Goal: Information Seeking & Learning: Find specific fact

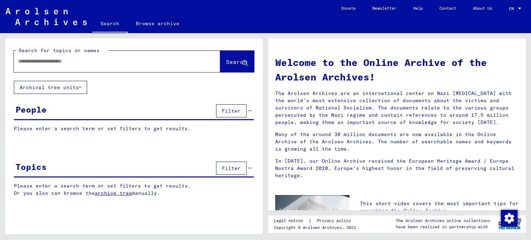
drag, startPoint x: 96, startPoint y: 56, endPoint x: 93, endPoint y: 70, distance: 14.8
click at [93, 70] on div at bounding box center [117, 61] width 206 height 21
click at [96, 62] on input "text" at bounding box center [108, 61] width 181 height 7
type input "*"
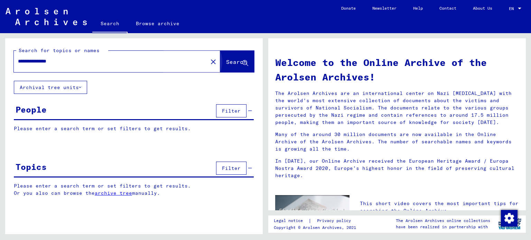
click at [220, 70] on button "Search" at bounding box center [237, 61] width 34 height 21
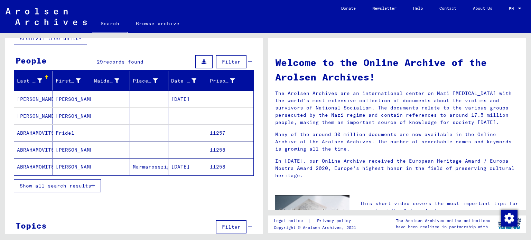
scroll to position [48, 0]
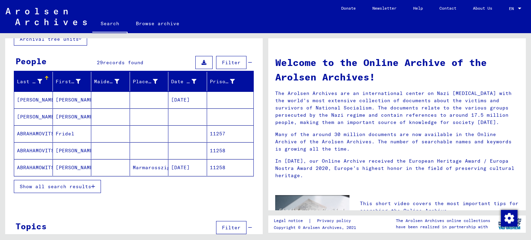
click at [73, 98] on mat-cell "[PERSON_NAME]" at bounding box center [72, 100] width 39 height 17
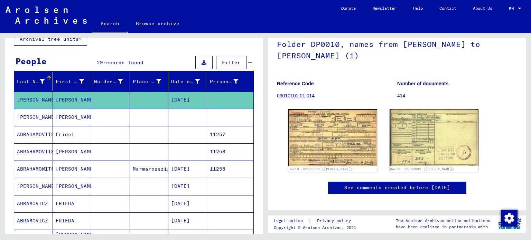
scroll to position [50, 0]
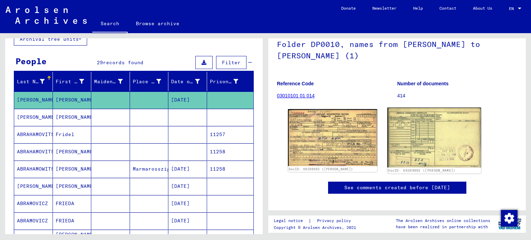
click at [449, 136] on img at bounding box center [433, 138] width 93 height 60
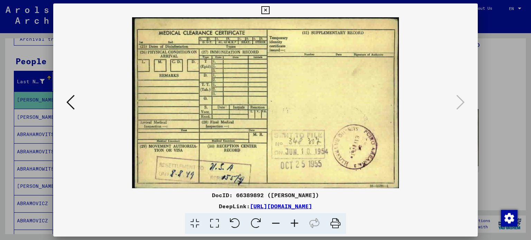
click at [500, 130] on div at bounding box center [265, 120] width 531 height 240
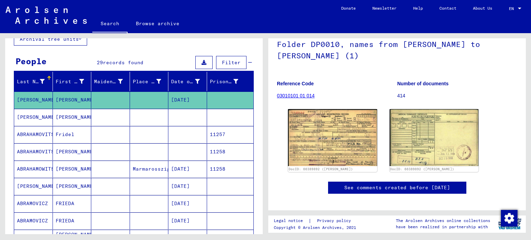
click at [62, 115] on mat-cell "[PERSON_NAME]" at bounding box center [72, 117] width 39 height 17
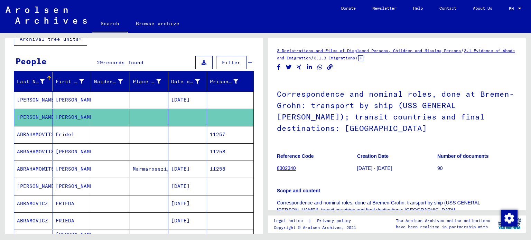
click at [62, 115] on mat-cell "[PERSON_NAME]" at bounding box center [72, 117] width 39 height 17
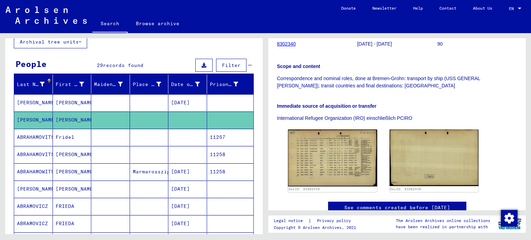
scroll to position [126, 0]
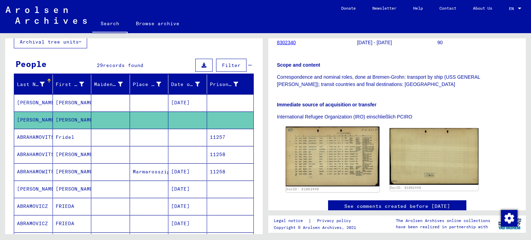
click at [311, 131] on img at bounding box center [332, 157] width 93 height 60
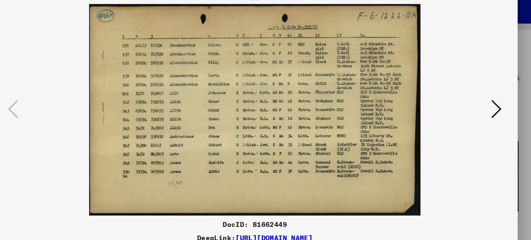
click at [111, 37] on img at bounding box center [266, 102] width 378 height 171
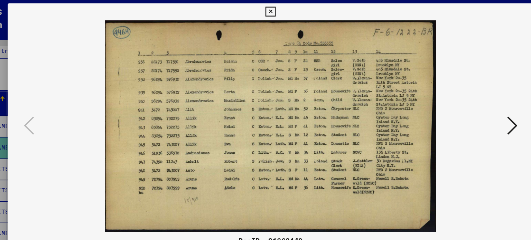
click at [261, 11] on button at bounding box center [265, 10] width 12 height 14
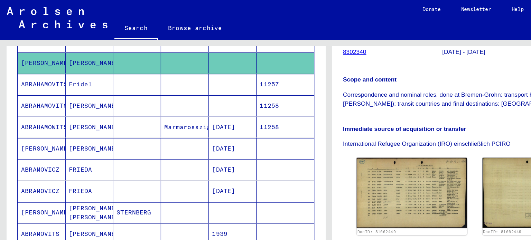
scroll to position [116, 0]
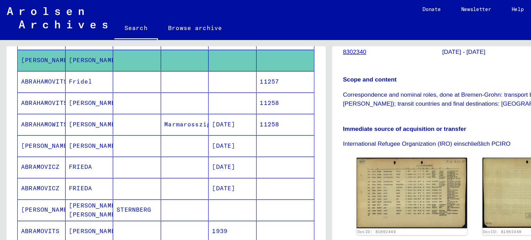
click at [74, 104] on mat-cell "[PERSON_NAME]" at bounding box center [72, 101] width 39 height 17
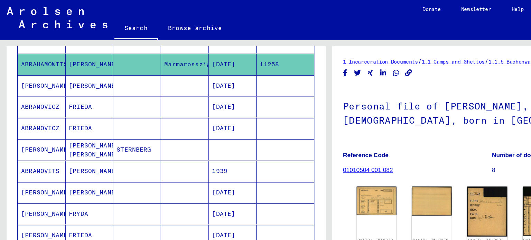
scroll to position [164, 0]
click at [37, 152] on mat-cell "[PERSON_NAME]" at bounding box center [33, 156] width 39 height 17
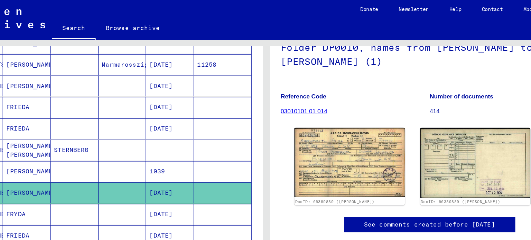
scroll to position [60, 0]
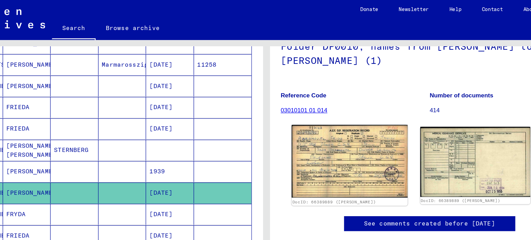
click at [343, 123] on img at bounding box center [332, 131] width 93 height 59
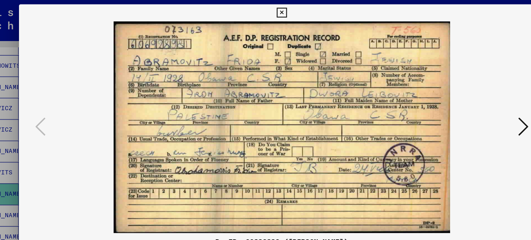
click at [38, 36] on div at bounding box center [265, 120] width 531 height 240
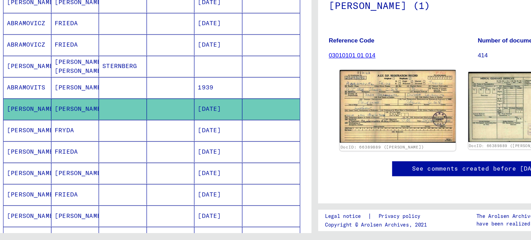
scroll to position [54, 0]
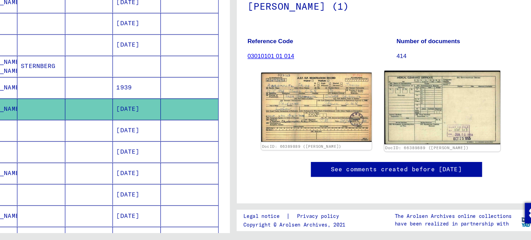
click at [441, 136] on img at bounding box center [433, 132] width 93 height 59
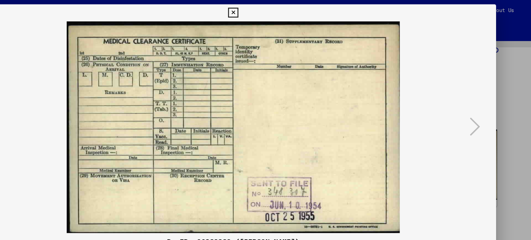
click at [494, 70] on div at bounding box center [265, 120] width 531 height 240
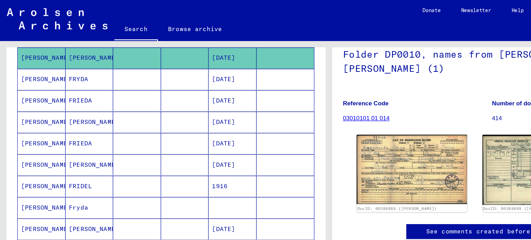
scroll to position [268, 0]
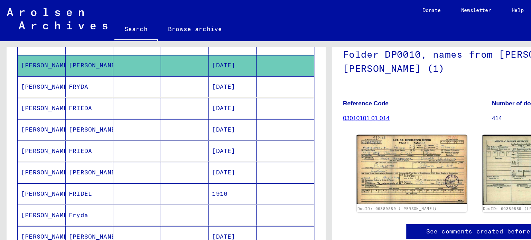
click at [55, 85] on mat-cell "FRIEDA" at bounding box center [72, 87] width 39 height 17
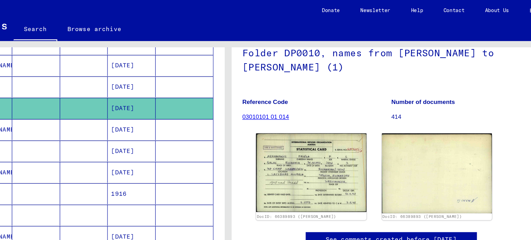
scroll to position [52, 0]
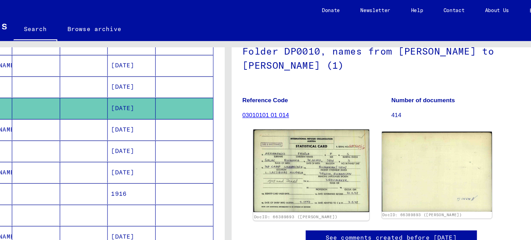
click at [313, 166] on img at bounding box center [332, 138] width 93 height 67
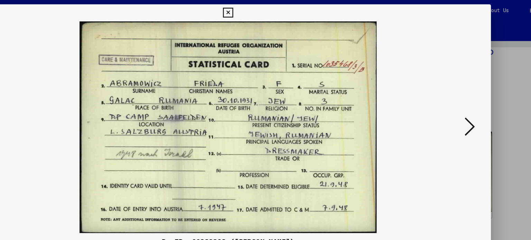
click at [495, 86] on div at bounding box center [265, 120] width 531 height 240
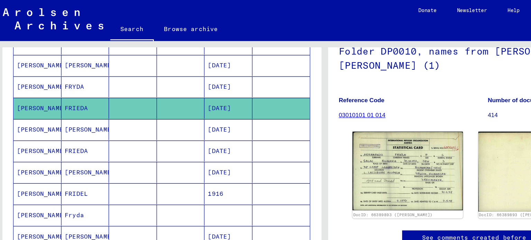
click at [118, 106] on mat-cell at bounding box center [110, 104] width 39 height 17
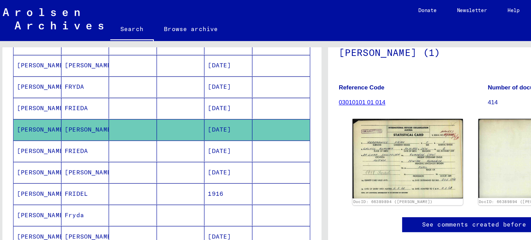
scroll to position [95, 0]
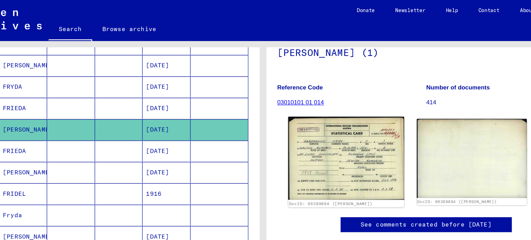
click at [334, 100] on img at bounding box center [332, 127] width 93 height 67
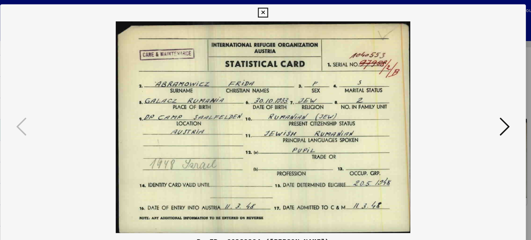
click at [470, 123] on div at bounding box center [265, 102] width 424 height 171
click at [268, 8] on icon at bounding box center [265, 10] width 8 height 8
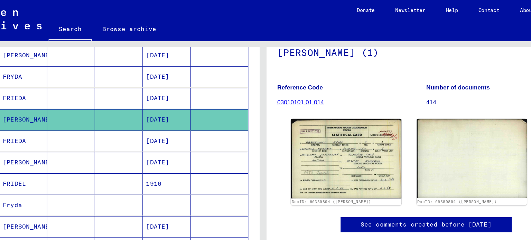
scroll to position [276, 0]
click at [68, 108] on mat-cell "FRIEDA" at bounding box center [72, 114] width 39 height 17
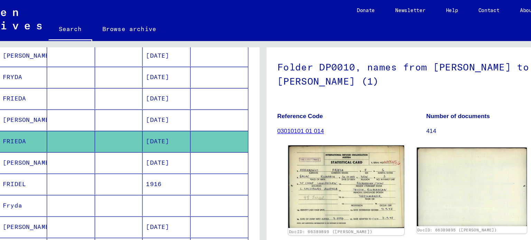
scroll to position [40, 0]
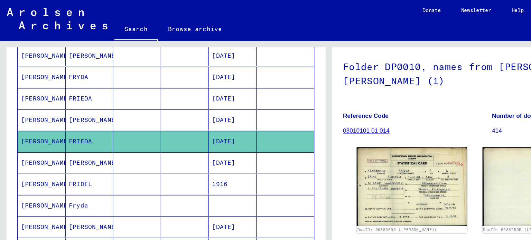
click at [31, 125] on mat-cell "[PERSON_NAME]" at bounding box center [33, 131] width 39 height 17
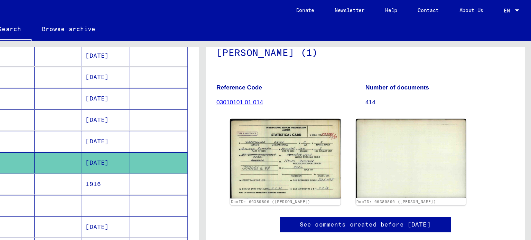
scroll to position [70, 0]
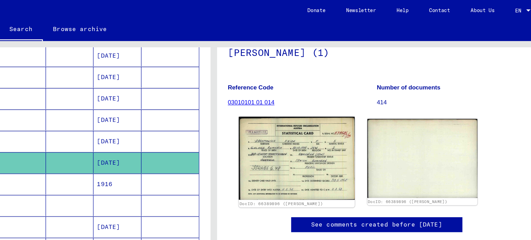
click at [337, 123] on img at bounding box center [332, 127] width 93 height 67
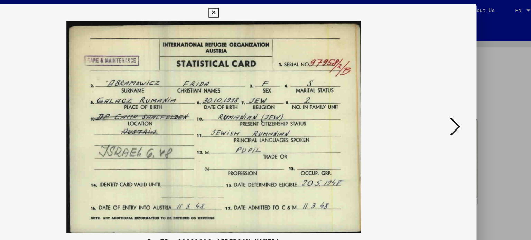
click at [484, 88] on div at bounding box center [265, 120] width 531 height 240
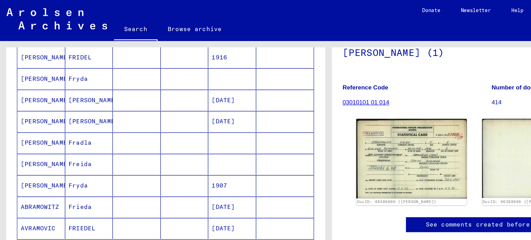
scroll to position [378, 0]
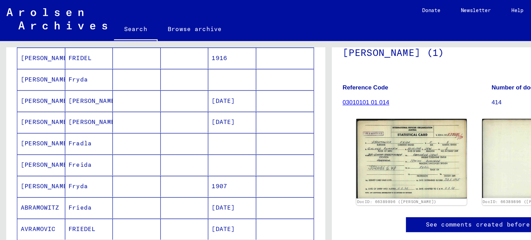
click at [38, 75] on mat-cell "[PERSON_NAME]" at bounding box center [33, 81] width 39 height 17
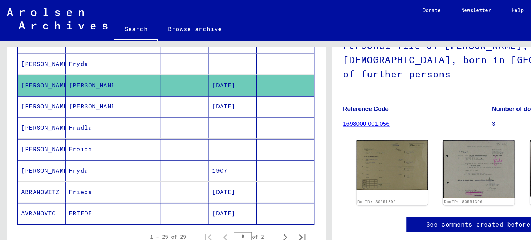
scroll to position [390, 0]
click at [34, 85] on mat-cell "[PERSON_NAME]" at bounding box center [33, 86] width 39 height 17
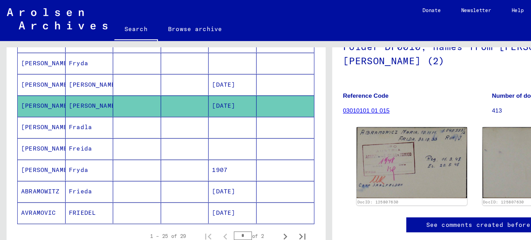
scroll to position [390, 0]
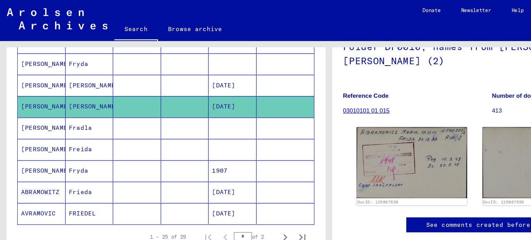
click at [68, 154] on mat-cell "Frieda" at bounding box center [72, 155] width 39 height 17
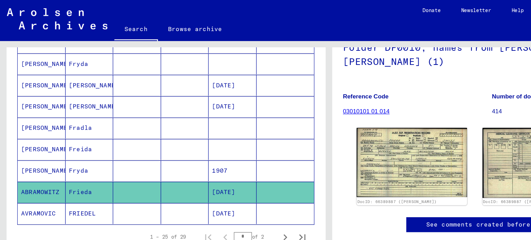
scroll to position [75, 0]
click at [347, 115] on img at bounding box center [332, 131] width 89 height 56
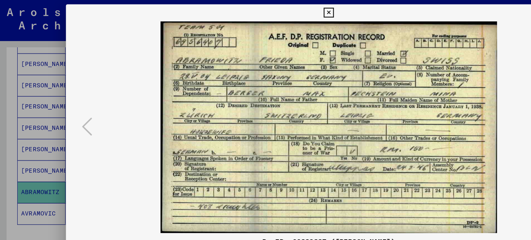
click at [412, 68] on img at bounding box center [266, 102] width 378 height 171
click at [265, 11] on icon at bounding box center [265, 10] width 8 height 8
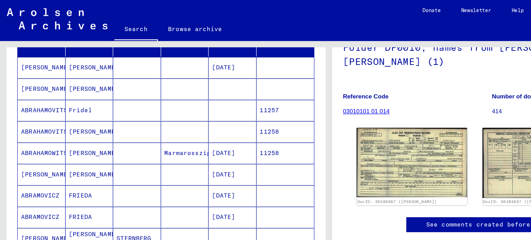
scroll to position [0, 0]
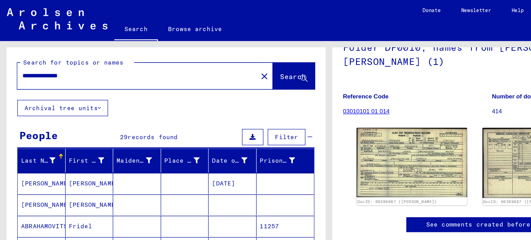
click at [86, 61] on input "**********" at bounding box center [110, 61] width 185 height 7
click at [60, 63] on input "**********" at bounding box center [110, 61] width 185 height 7
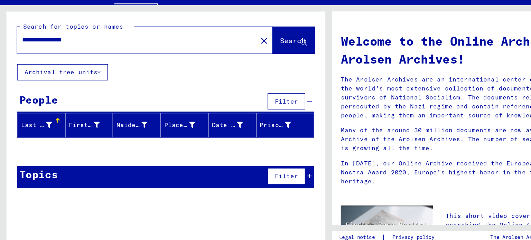
click at [60, 59] on input "**********" at bounding box center [108, 61] width 181 height 7
paste input "text"
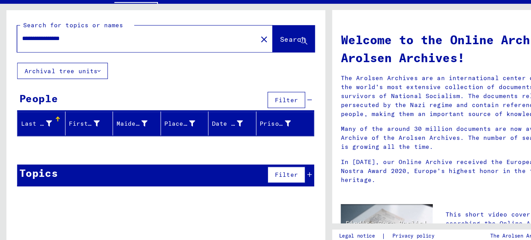
click at [60, 60] on input "**********" at bounding box center [108, 61] width 181 height 7
click at [67, 60] on input "**********" at bounding box center [108, 61] width 181 height 7
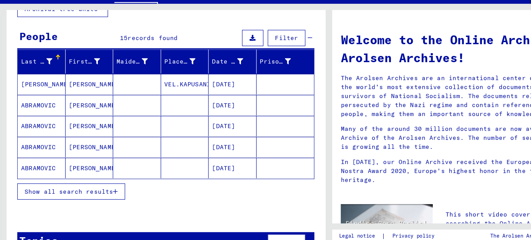
scroll to position [57, 0]
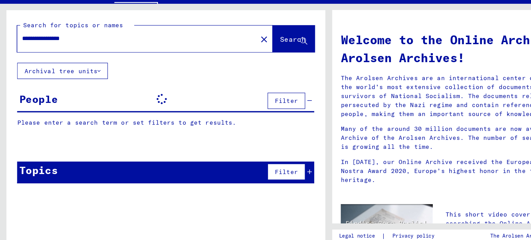
click at [64, 63] on input "**********" at bounding box center [108, 61] width 181 height 7
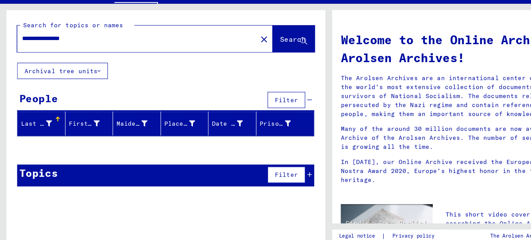
click at [64, 63] on input "**********" at bounding box center [108, 61] width 181 height 7
click at [59, 59] on input "**********" at bounding box center [108, 61] width 181 height 7
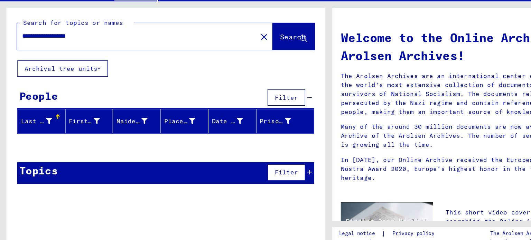
drag, startPoint x: 122, startPoint y: 59, endPoint x: 0, endPoint y: 91, distance: 126.2
click at [0, 91] on div "**********" at bounding box center [132, 133] width 265 height 201
paste input "text"
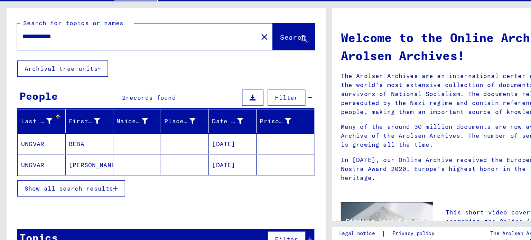
scroll to position [6, 0]
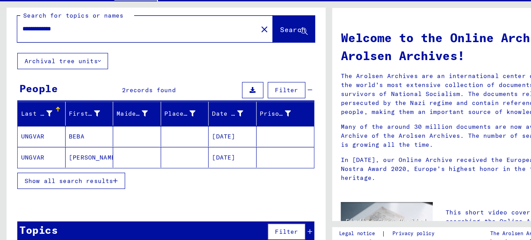
click at [99, 220] on div "Topics Filter" at bounding box center [134, 220] width 240 height 18
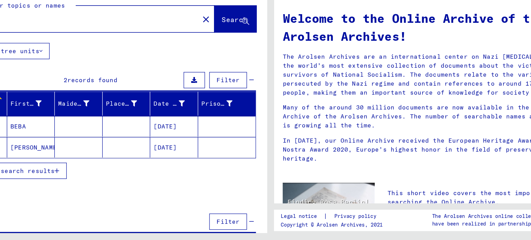
scroll to position [2, 0]
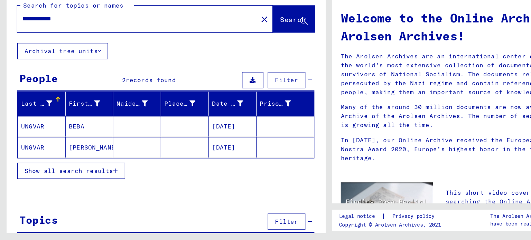
click at [126, 64] on input "**********" at bounding box center [108, 61] width 181 height 7
click at [60, 66] on div "**********" at bounding box center [106, 62] width 185 height 16
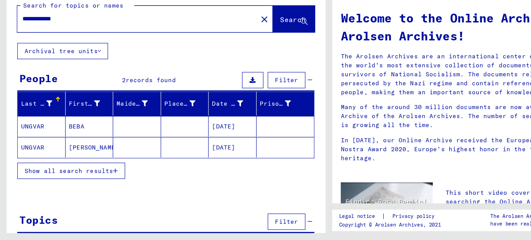
click at [58, 65] on input "**********" at bounding box center [108, 61] width 181 height 7
paste input "**********"
type input "**********"
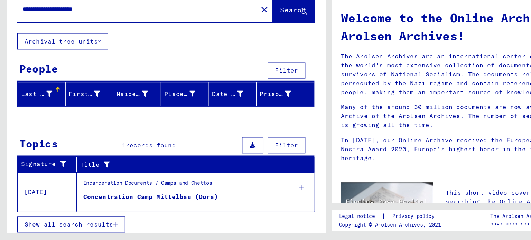
scroll to position [8, 0]
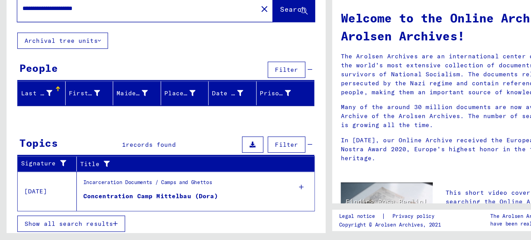
click at [149, 210] on div "Incarceration Documents / Camps and Ghettos Concentration Camp Mittelbau ([PERS…" at bounding box center [146, 200] width 168 height 31
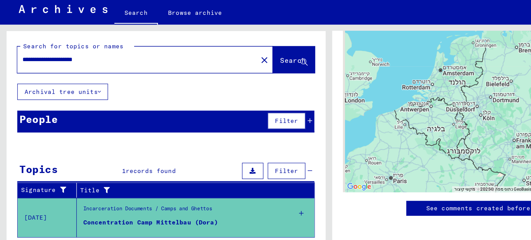
click at [149, 22] on link "Browse archive" at bounding box center [157, 23] width 60 height 17
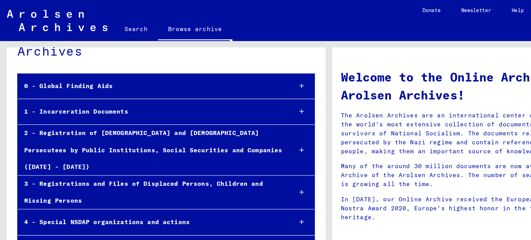
scroll to position [36, 0]
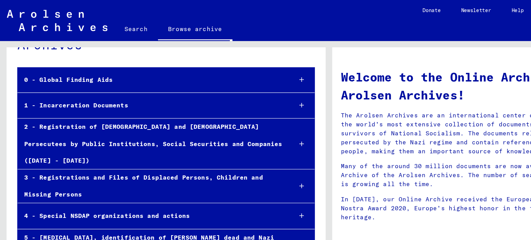
click at [174, 85] on div "1 - Incarceration Documents" at bounding box center [122, 84] width 216 height 13
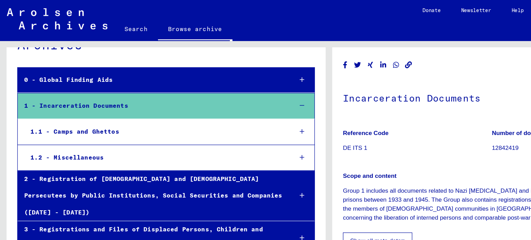
click at [152, 104] on div "1.1 - Camps and Ghettos" at bounding box center [124, 105] width 211 height 13
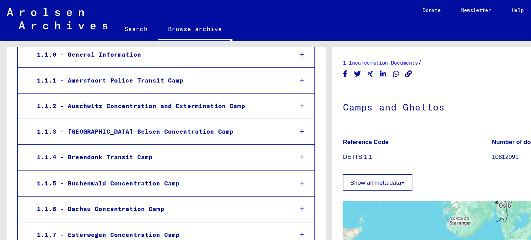
scroll to position [124, 0]
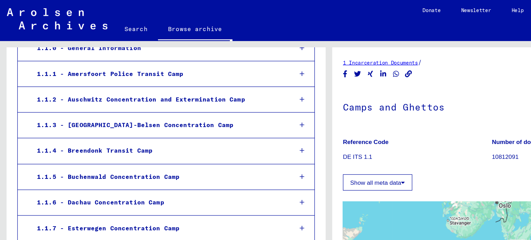
click at [167, 78] on div "1.1.2 - Auschwitz Concentration and Extermination Camp" at bounding box center [128, 80] width 206 height 13
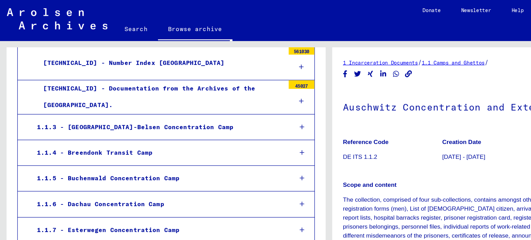
scroll to position [236, 0]
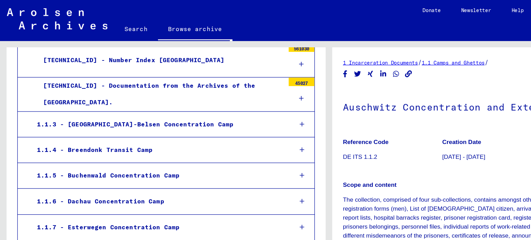
click at [167, 78] on div "[TECHNICAL_ID] - Documentation from the Archives of the [GEOGRAPHIC_DATA]." at bounding box center [130, 76] width 200 height 27
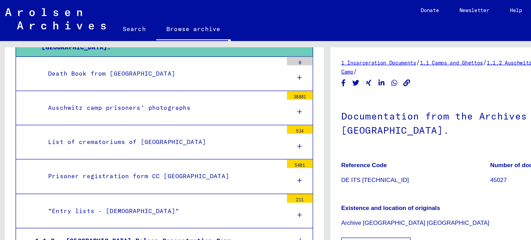
scroll to position [283, 0]
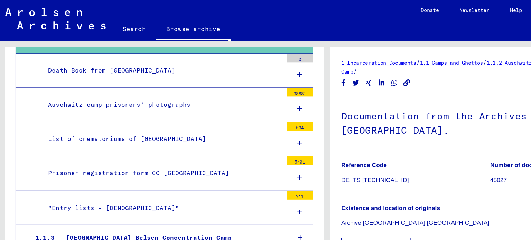
click at [155, 78] on div "Auschwitz camp prisoners’ photographs" at bounding box center [132, 84] width 194 height 13
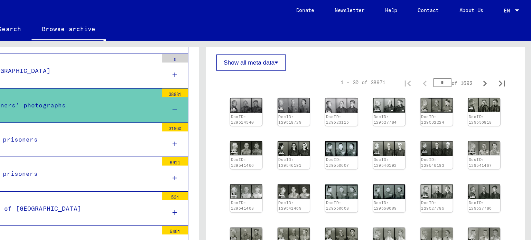
scroll to position [243, 0]
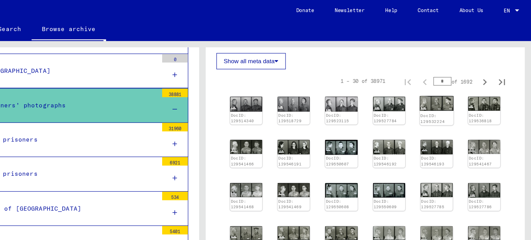
click at [447, 90] on div "DocID: 129532224" at bounding box center [454, 95] width 27 height 11
click at [461, 79] on img at bounding box center [454, 84] width 27 height 12
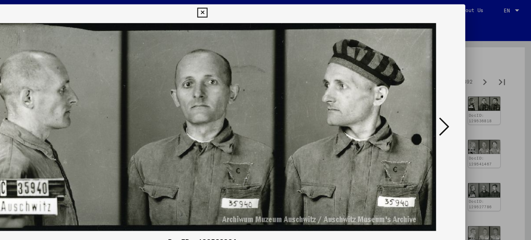
click at [495, 52] on div at bounding box center [265, 120] width 531 height 240
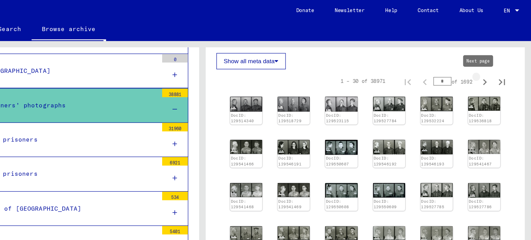
click at [488, 65] on icon "Next page" at bounding box center [493, 66] width 10 height 10
type input "*"
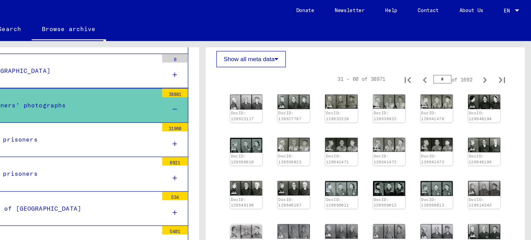
scroll to position [233, 0]
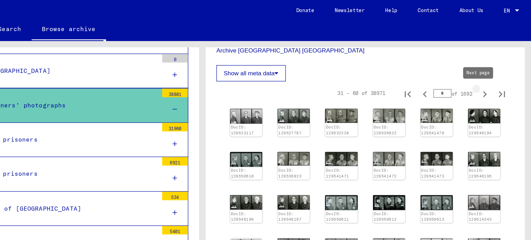
click at [488, 74] on icon "Next page" at bounding box center [493, 76] width 10 height 10
type input "*"
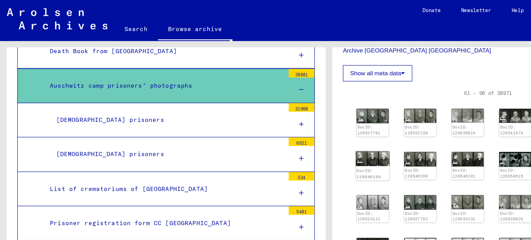
scroll to position [299, 0]
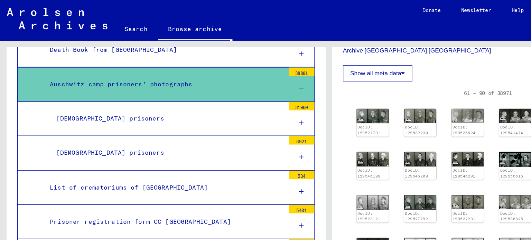
drag, startPoint x: 292, startPoint y: 122, endPoint x: 190, endPoint y: 122, distance: 101.9
click at [190, 122] on div "[DEMOGRAPHIC_DATA] prisoners" at bounding box center [134, 123] width 189 height 13
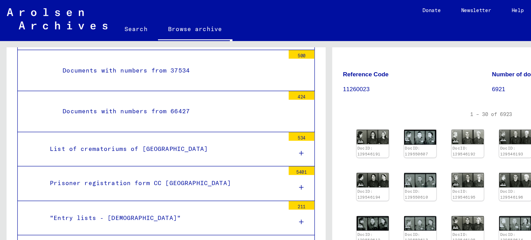
scroll to position [795, 0]
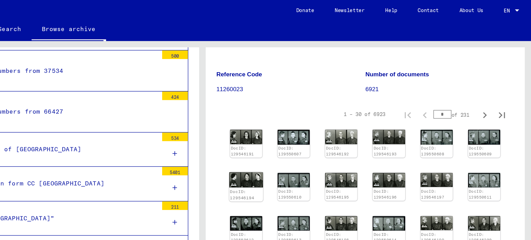
click at [299, 144] on img at bounding box center [300, 145] width 27 height 12
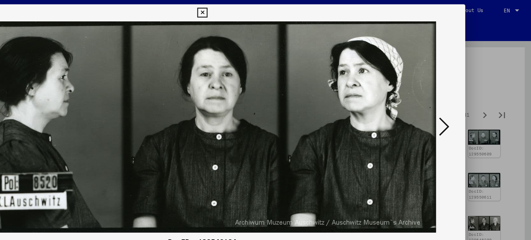
click at [493, 59] on div at bounding box center [265, 120] width 531 height 240
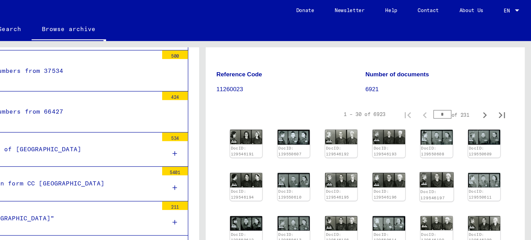
click at [446, 148] on img at bounding box center [454, 145] width 27 height 12
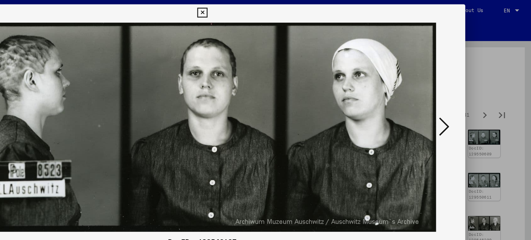
click at [489, 70] on div at bounding box center [265, 120] width 531 height 240
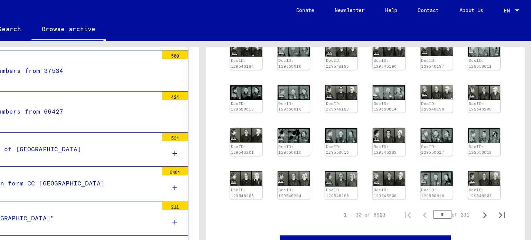
scroll to position [171, 0]
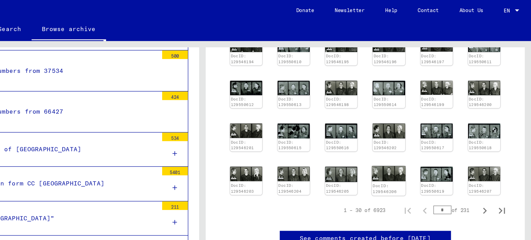
click at [414, 140] on img at bounding box center [415, 140] width 27 height 12
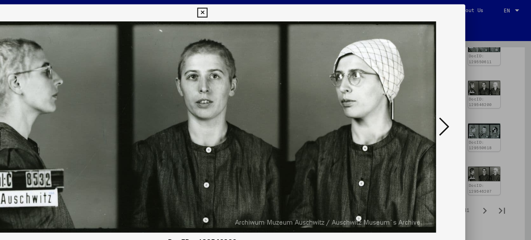
click at [494, 52] on div at bounding box center [265, 120] width 531 height 240
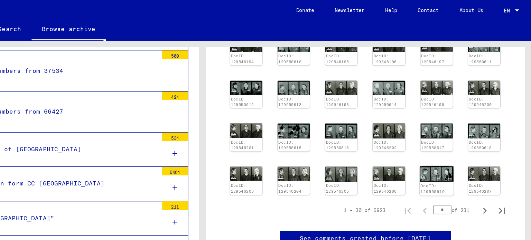
click at [441, 141] on img at bounding box center [454, 140] width 27 height 12
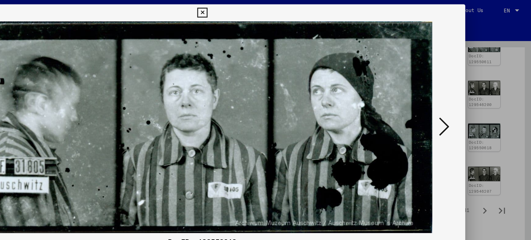
click at [508, 103] on div at bounding box center [265, 120] width 531 height 240
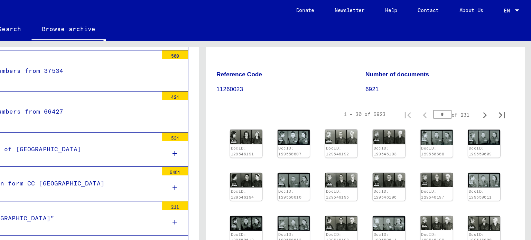
scroll to position [64, 0]
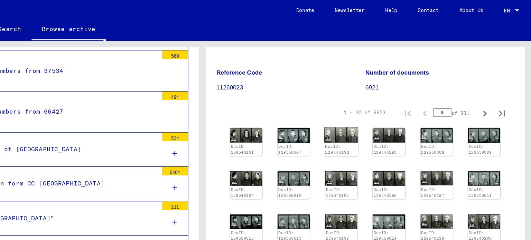
click at [371, 110] on img at bounding box center [377, 109] width 27 height 12
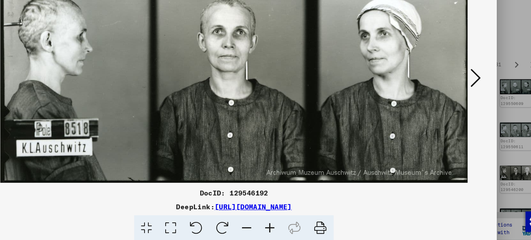
click at [278, 208] on link "[URL][DOMAIN_NAME]" at bounding box center [281, 206] width 62 height 7
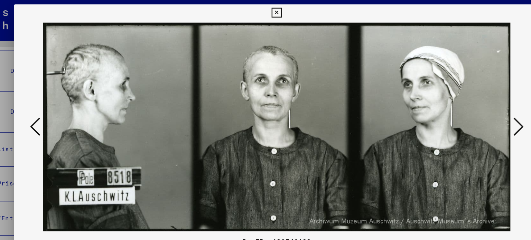
click at [261, 10] on icon at bounding box center [265, 10] width 8 height 8
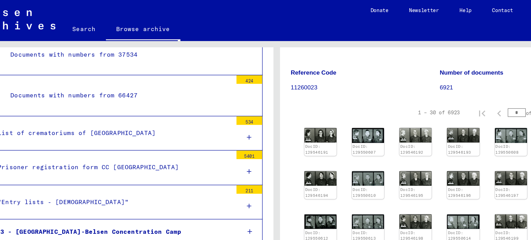
scroll to position [809, 0]
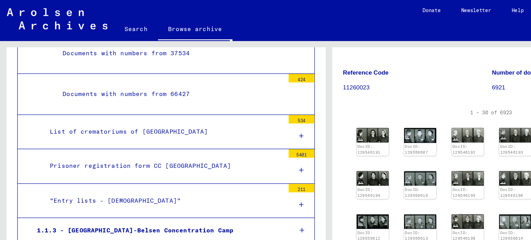
click at [128, 100] on div "List of crematoriums of [GEOGRAPHIC_DATA]" at bounding box center [132, 106] width 194 height 13
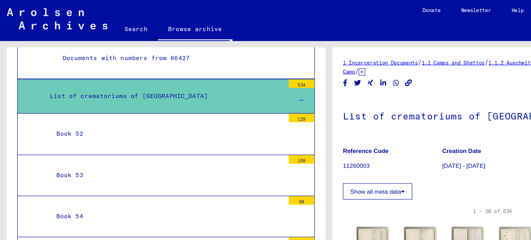
scroll to position [835, 0]
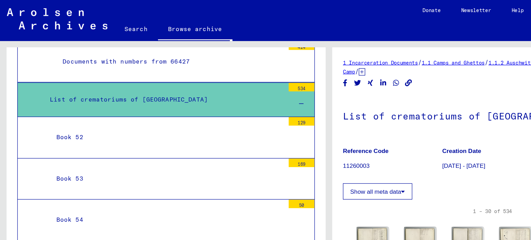
click at [141, 75] on div "List of crematoriums of [GEOGRAPHIC_DATA]" at bounding box center [132, 80] width 194 height 13
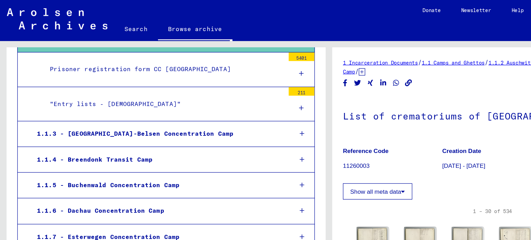
click at [141, 77] on div ""Entry lists - [DEMOGRAPHIC_DATA]"" at bounding box center [132, 83] width 194 height 13
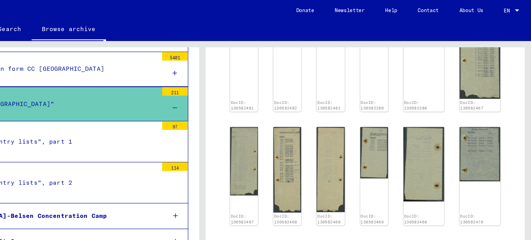
scroll to position [170, 0]
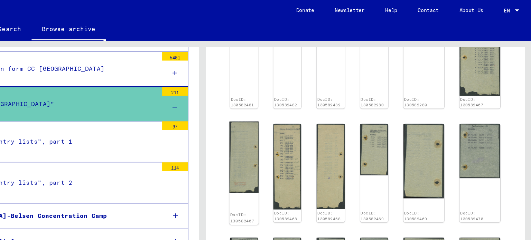
click at [298, 109] on img at bounding box center [298, 127] width 23 height 58
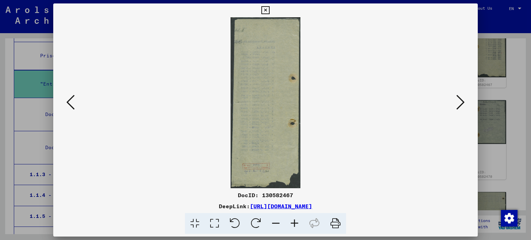
click at [243, 135] on img at bounding box center [266, 102] width 378 height 171
click at [503, 102] on div at bounding box center [265, 120] width 531 height 240
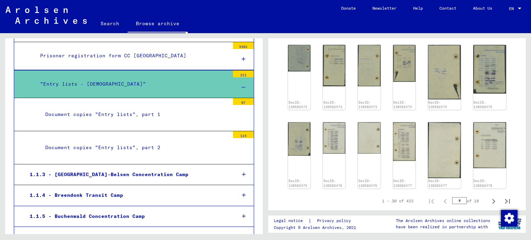
scroll to position [401, 0]
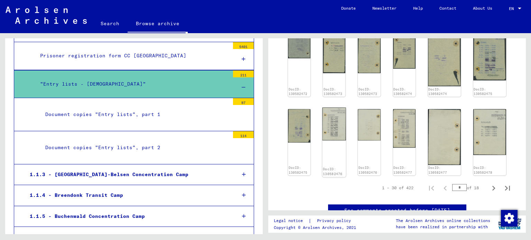
click at [342, 107] on img at bounding box center [333, 123] width 23 height 33
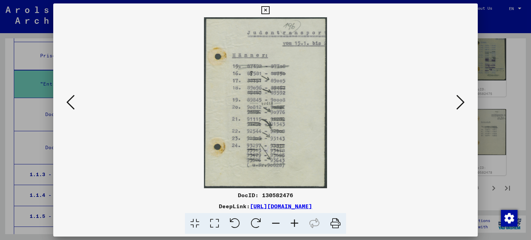
click at [473, 62] on div at bounding box center [265, 102] width 424 height 171
click at [509, 76] on div at bounding box center [265, 120] width 531 height 240
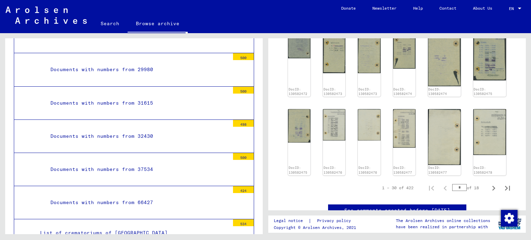
scroll to position [682, 0]
click at [143, 169] on div "Documents with numbers from 37534" at bounding box center [137, 168] width 184 height 13
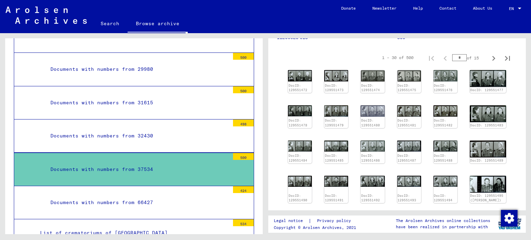
scroll to position [106, 0]
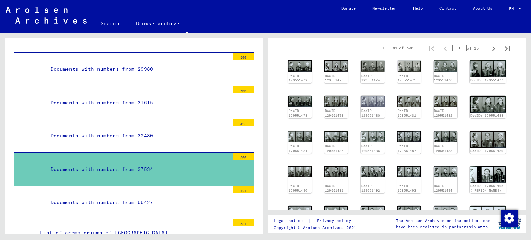
click at [384, 129] on div "DocID: 129551472 DocID: 129551473 DocID: 129551474 DocID: 129551475 DocID: 1295…" at bounding box center [396, 145] width 223 height 174
click at [375, 138] on img at bounding box center [372, 136] width 25 height 12
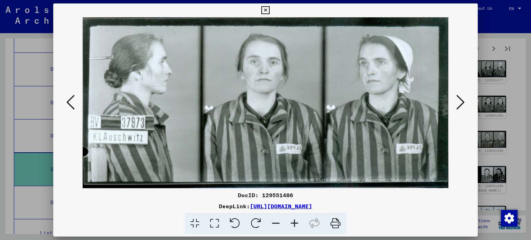
click at [496, 61] on div at bounding box center [265, 120] width 531 height 240
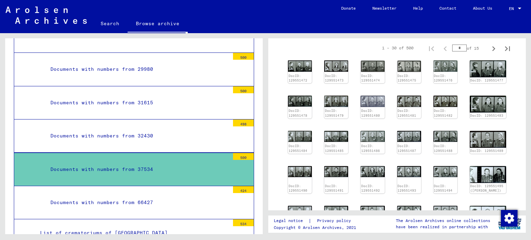
click at [496, 61] on img at bounding box center [487, 68] width 36 height 17
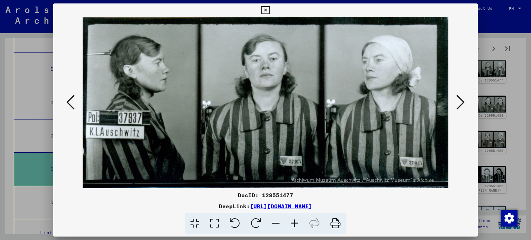
click at [496, 61] on div at bounding box center [265, 120] width 531 height 240
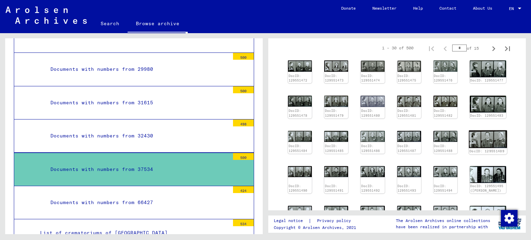
click at [496, 130] on img at bounding box center [487, 139] width 38 height 18
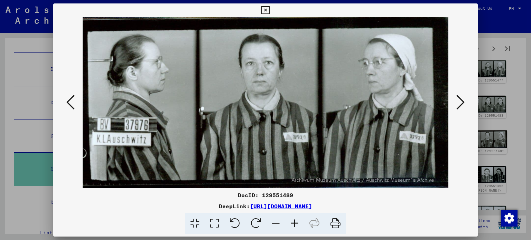
click at [496, 130] on div at bounding box center [265, 120] width 531 height 240
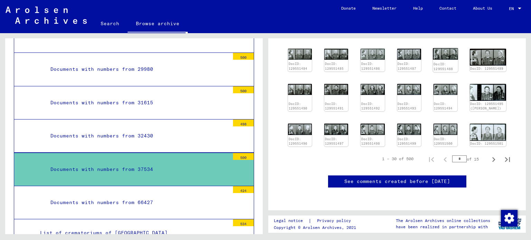
scroll to position [206, 0]
click at [300, 123] on img at bounding box center [299, 129] width 25 height 12
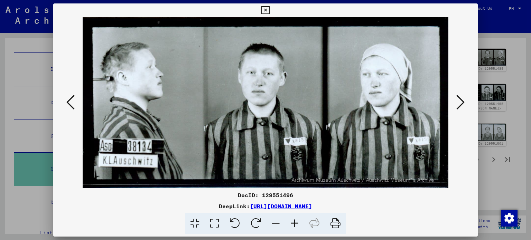
click at [503, 78] on div at bounding box center [265, 120] width 531 height 240
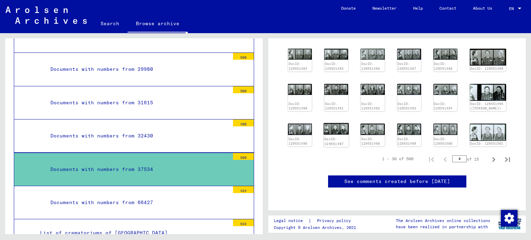
click at [338, 123] on img at bounding box center [335, 129] width 25 height 12
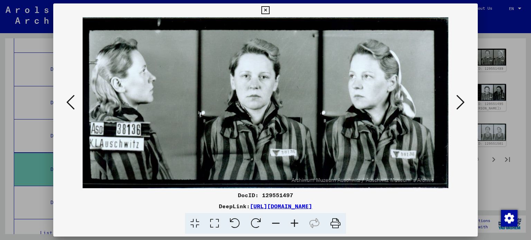
click at [514, 71] on div at bounding box center [265, 120] width 531 height 240
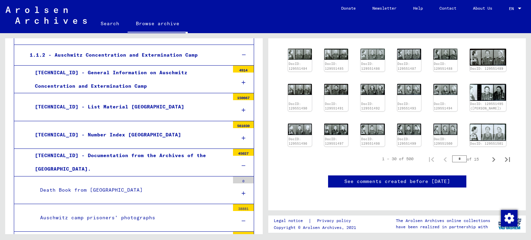
scroll to position [150, 0]
click at [168, 135] on div "[TECHNICAL_ID] - Number Index [GEOGRAPHIC_DATA]" at bounding box center [130, 134] width 200 height 13
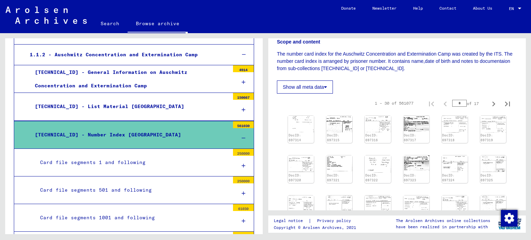
scroll to position [115, 0]
click at [293, 131] on img at bounding box center [300, 122] width 27 height 17
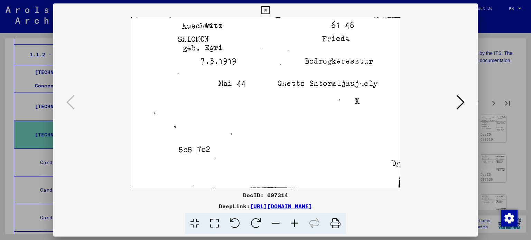
click at [507, 74] on div at bounding box center [265, 120] width 531 height 240
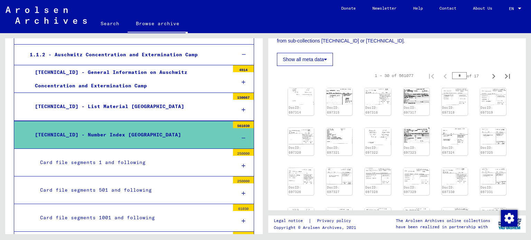
scroll to position [143, 0]
click at [424, 141] on img at bounding box center [415, 134] width 27 height 16
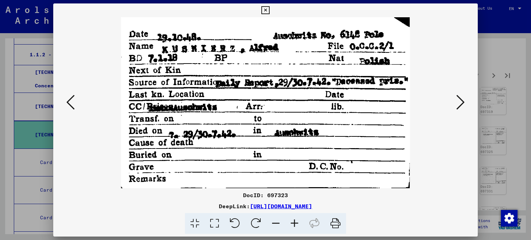
click at [485, 58] on div at bounding box center [265, 120] width 531 height 240
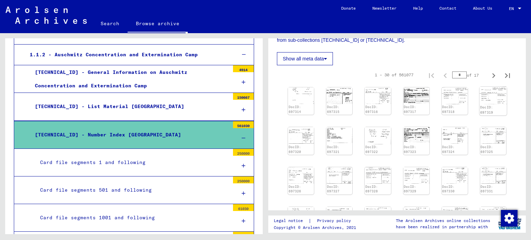
click at [486, 96] on img at bounding box center [492, 96] width 27 height 18
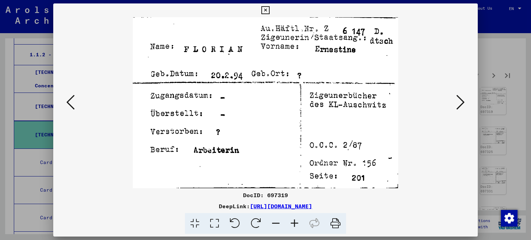
click at [486, 56] on div at bounding box center [265, 120] width 531 height 240
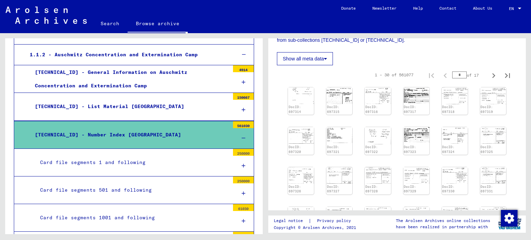
scroll to position [248, 0]
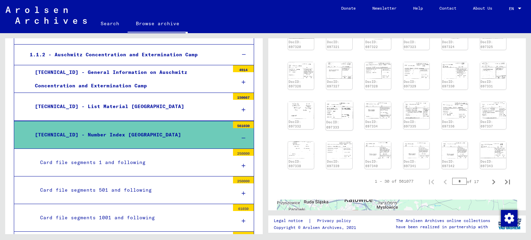
click at [334, 110] on img at bounding box center [338, 109] width 27 height 17
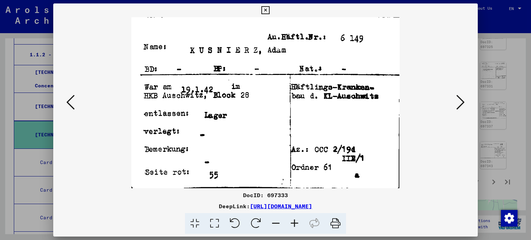
click at [522, 67] on div at bounding box center [265, 120] width 531 height 240
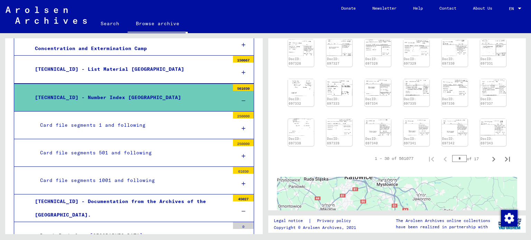
scroll to position [207, 0]
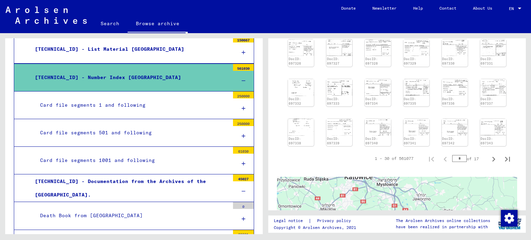
click at [122, 99] on div "Card file segments 1 and following" at bounding box center [132, 104] width 194 height 13
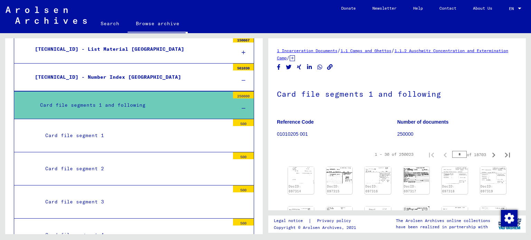
scroll to position [137, 0]
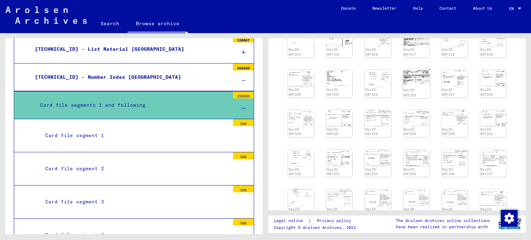
click at [405, 76] on img at bounding box center [415, 77] width 27 height 16
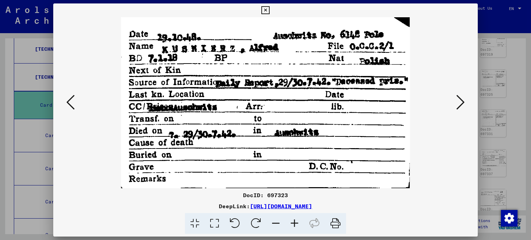
click at [487, 60] on div at bounding box center [265, 120] width 531 height 240
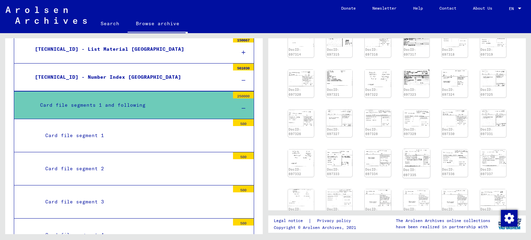
click at [418, 153] on img at bounding box center [415, 158] width 27 height 18
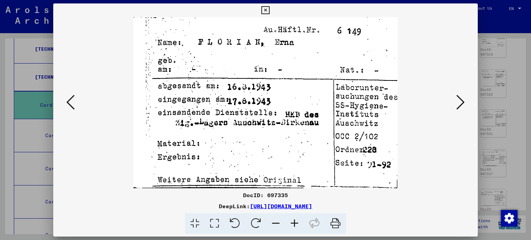
click at [487, 109] on div at bounding box center [265, 120] width 531 height 240
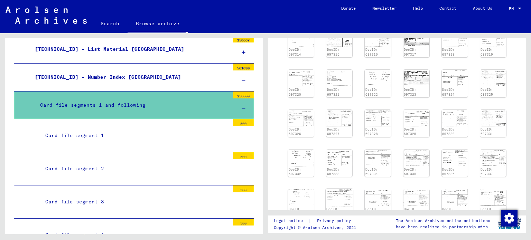
click at [345, 196] on img at bounding box center [338, 198] width 27 height 18
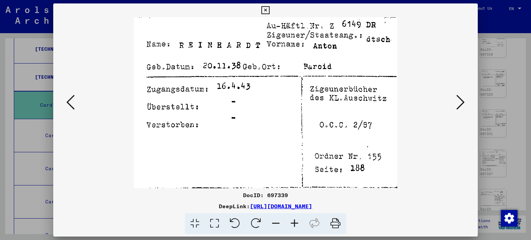
click at [491, 56] on div at bounding box center [265, 120] width 531 height 240
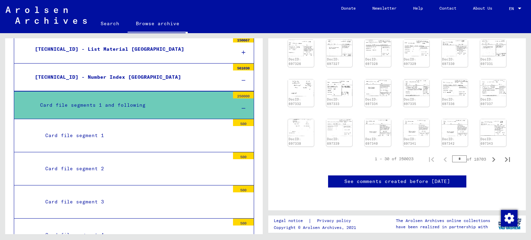
scroll to position [195, 0]
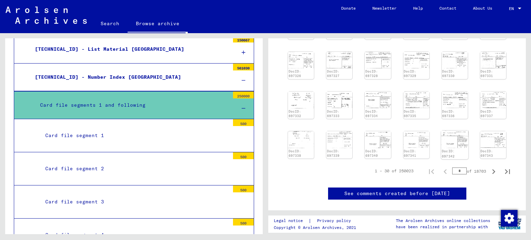
click at [441, 143] on img at bounding box center [454, 140] width 27 height 18
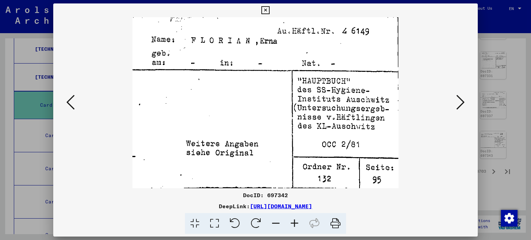
click at [502, 56] on div at bounding box center [265, 120] width 531 height 240
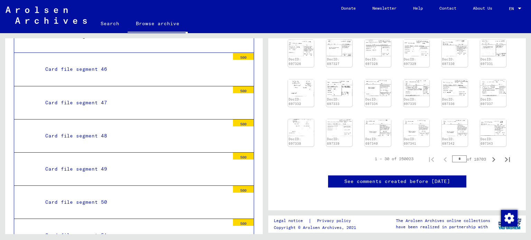
scroll to position [1767, 0]
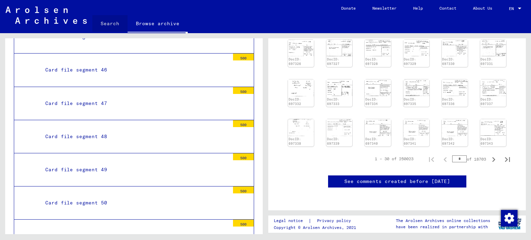
click at [112, 19] on link "Search" at bounding box center [109, 23] width 35 height 17
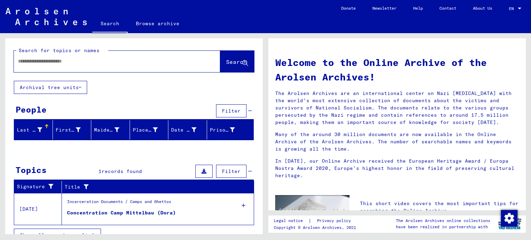
click at [141, 63] on input "text" at bounding box center [108, 61] width 181 height 7
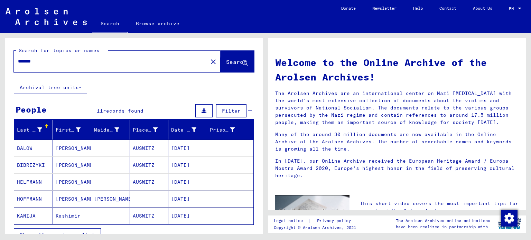
click at [228, 61] on span "Search" at bounding box center [236, 61] width 21 height 7
click at [55, 88] on button "Archival tree units" at bounding box center [50, 87] width 73 height 13
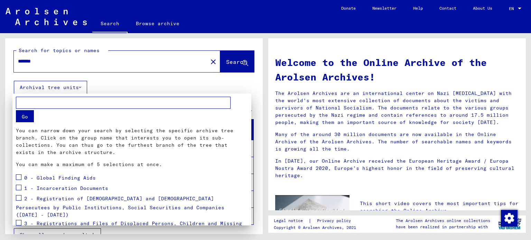
scroll to position [76, 0]
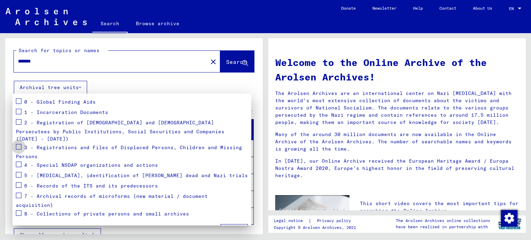
click at [17, 144] on span at bounding box center [19, 147] width 6 height 6
click at [4, 121] on div at bounding box center [265, 120] width 531 height 240
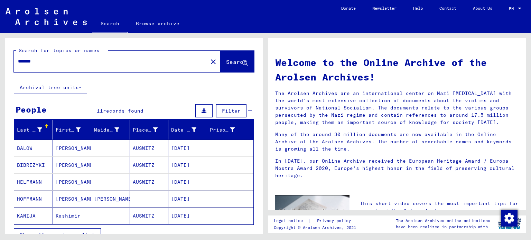
click at [34, 55] on div "*******" at bounding box center [106, 62] width 185 height 16
click at [69, 60] on input "*******" at bounding box center [108, 61] width 181 height 7
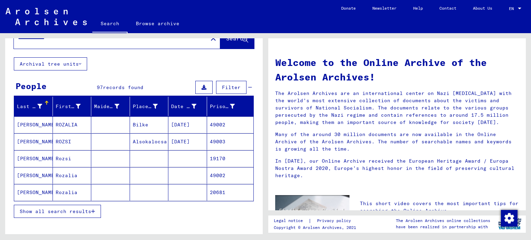
scroll to position [62, 0]
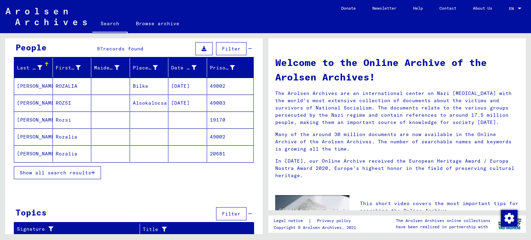
click at [30, 120] on mat-cell "[PERSON_NAME]" at bounding box center [33, 120] width 39 height 17
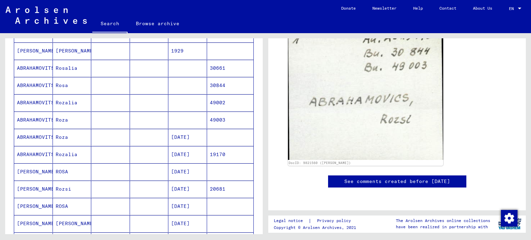
scroll to position [287, 0]
click at [178, 135] on mat-cell "[DATE]" at bounding box center [187, 137] width 39 height 17
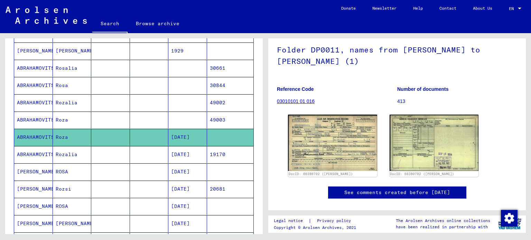
scroll to position [51, 0]
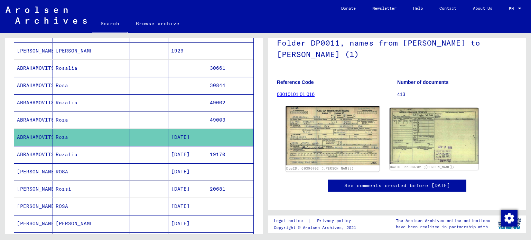
click at [341, 137] on img at bounding box center [332, 135] width 93 height 59
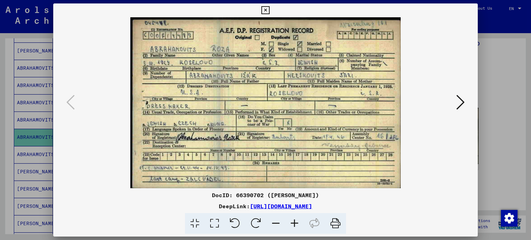
click at [497, 91] on div at bounding box center [265, 120] width 531 height 240
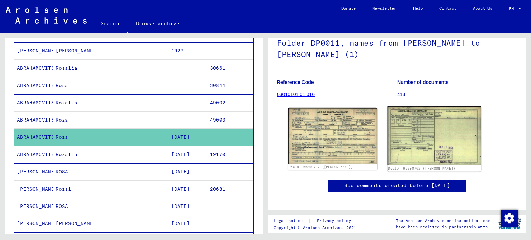
click at [433, 160] on img at bounding box center [433, 135] width 93 height 59
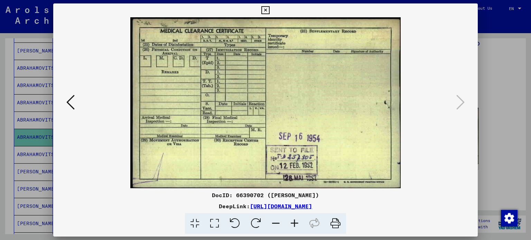
click at [487, 134] on div at bounding box center [265, 120] width 531 height 240
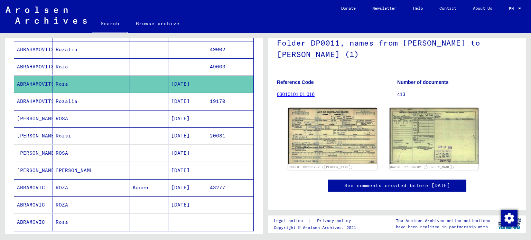
scroll to position [340, 0]
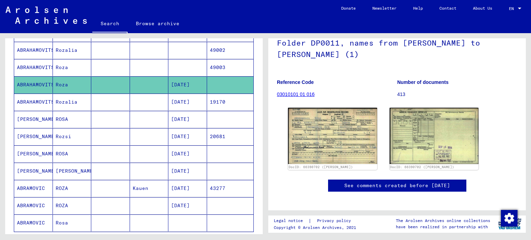
click at [134, 124] on mat-cell at bounding box center [149, 119] width 39 height 17
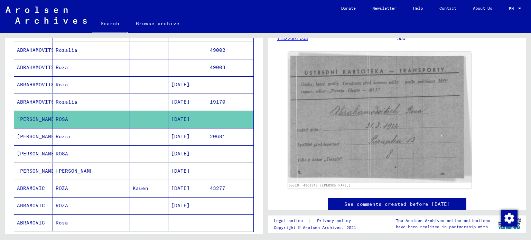
scroll to position [88, 0]
click at [276, 130] on yv-its-full-details "1 Incarceration Documents / 1.1 Camps and Ghettos / [DATE] [GEOGRAPHIC_DATA] / …" at bounding box center [396, 92] width 257 height 266
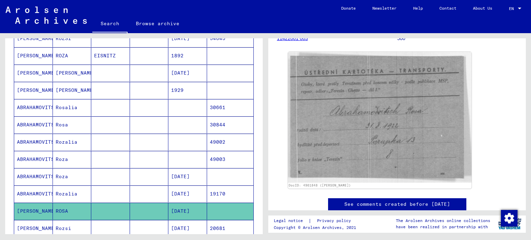
scroll to position [248, 0]
click at [220, 123] on mat-cell "30844" at bounding box center [230, 124] width 47 height 17
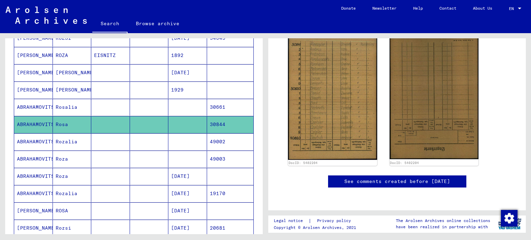
scroll to position [89, 0]
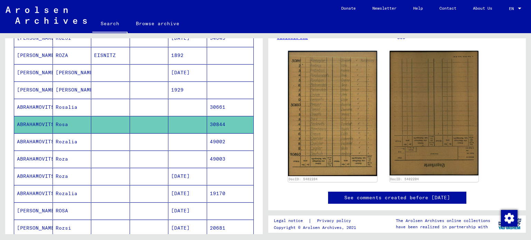
click at [331, 95] on img at bounding box center [332, 113] width 89 height 125
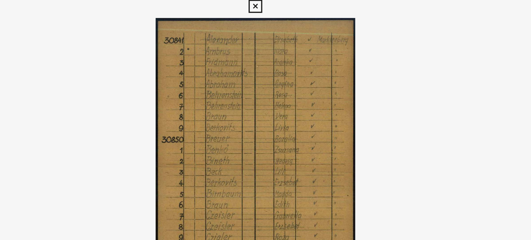
click at [280, 54] on img at bounding box center [266, 102] width 378 height 171
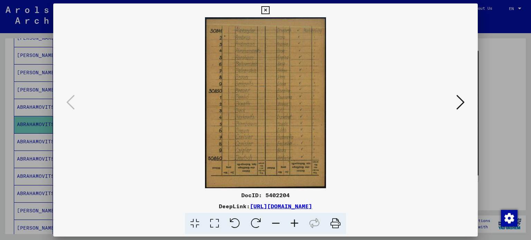
click at [510, 136] on div at bounding box center [265, 120] width 531 height 240
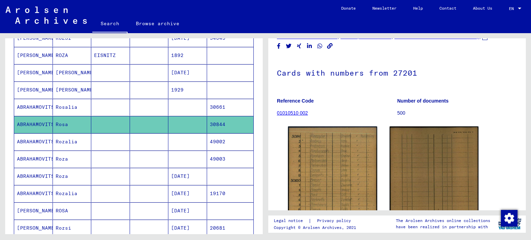
scroll to position [15, 0]
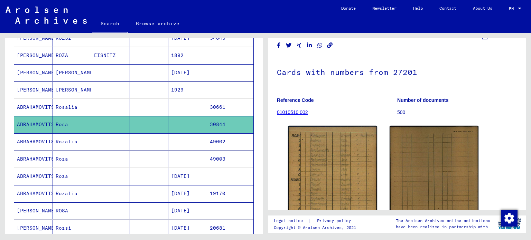
click at [298, 116] on figure "Reference Code 01010510 002" at bounding box center [337, 107] width 120 height 31
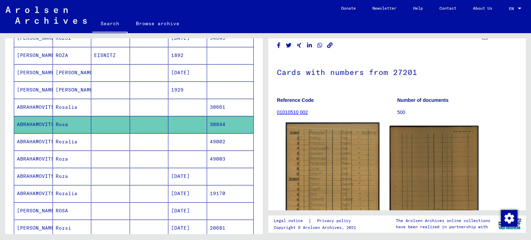
click at [316, 152] on img at bounding box center [332, 189] width 93 height 132
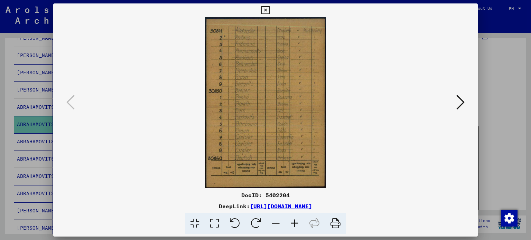
click at [266, 11] on icon at bounding box center [265, 10] width 8 height 8
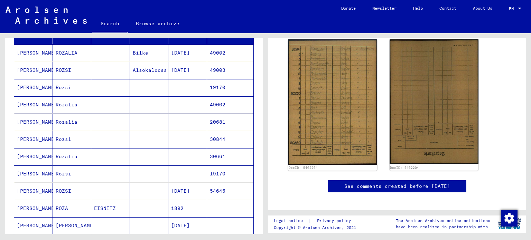
scroll to position [101, 0]
click at [339, 90] on img at bounding box center [332, 101] width 89 height 125
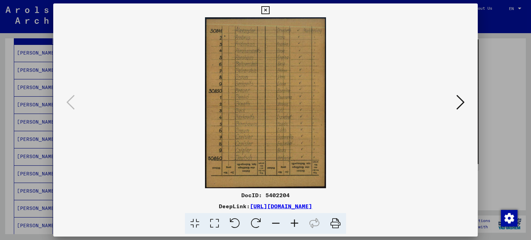
click at [250, 203] on link "[URL][DOMAIN_NAME]" at bounding box center [281, 206] width 62 height 7
click at [7, 78] on div at bounding box center [265, 120] width 531 height 240
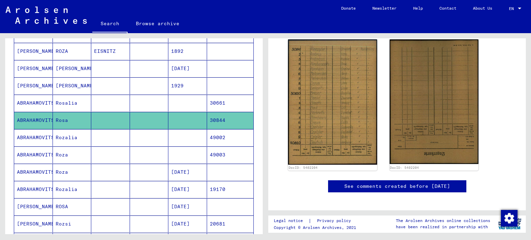
scroll to position [253, 0]
click at [42, 149] on mat-cell "ABRAHAMOVITS" at bounding box center [33, 154] width 39 height 17
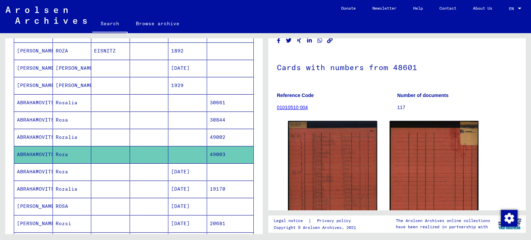
scroll to position [83, 0]
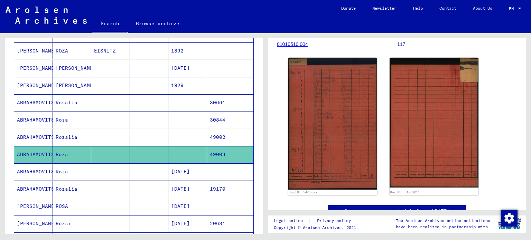
click at [326, 117] on img at bounding box center [332, 124] width 89 height 132
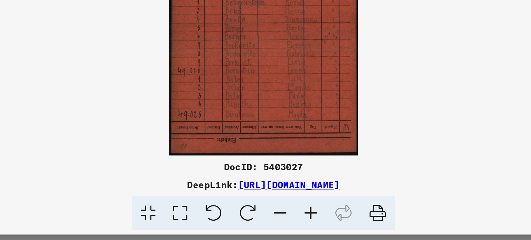
scroll to position [0, 0]
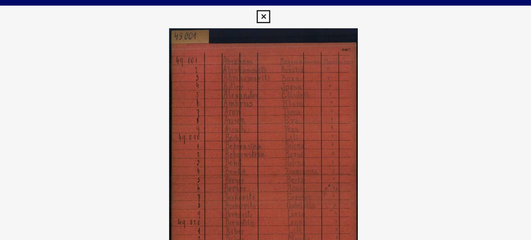
click at [267, 12] on icon at bounding box center [265, 10] width 8 height 8
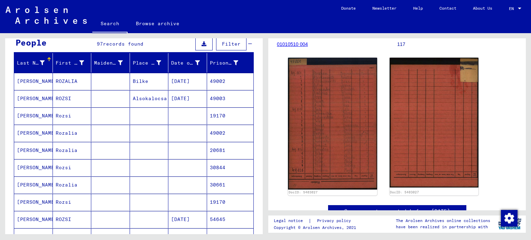
scroll to position [64, 0]
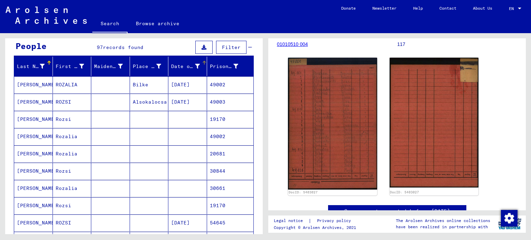
click at [180, 63] on div "Date of Birth" at bounding box center [185, 66] width 29 height 7
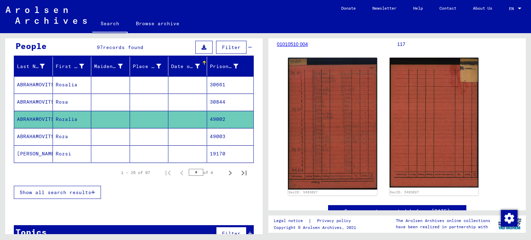
click at [180, 63] on div "Date of Birth" at bounding box center [185, 66] width 29 height 7
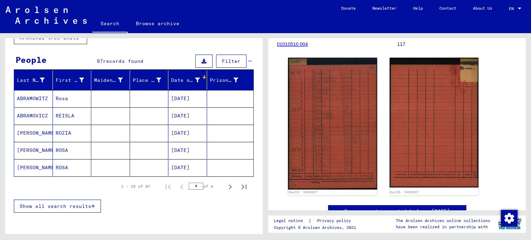
scroll to position [54, 0]
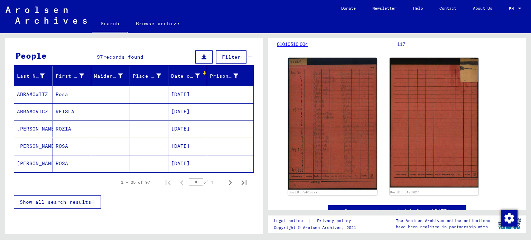
click at [187, 77] on div "Date of Birth" at bounding box center [185, 76] width 29 height 7
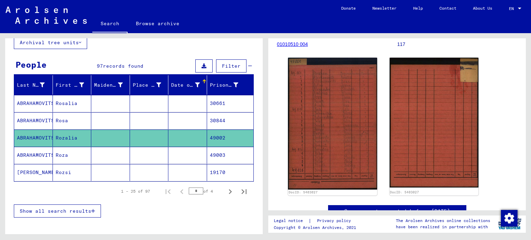
scroll to position [46, 0]
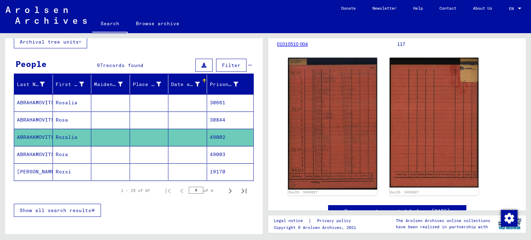
click at [130, 144] on mat-cell at bounding box center [149, 137] width 39 height 17
click at [58, 133] on mat-cell "Rozalia" at bounding box center [72, 137] width 39 height 17
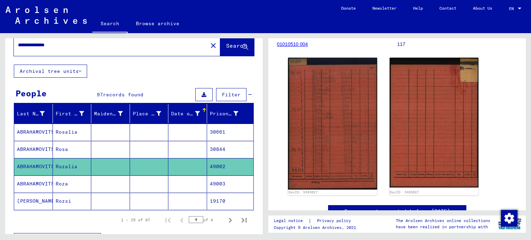
scroll to position [17, 0]
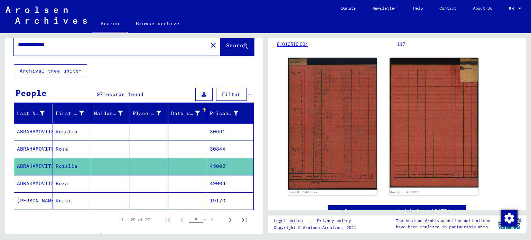
click at [23, 44] on input "**********" at bounding box center [110, 44] width 185 height 7
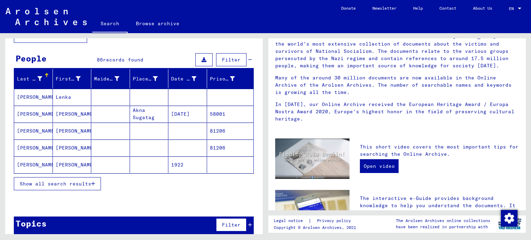
scroll to position [51, 0]
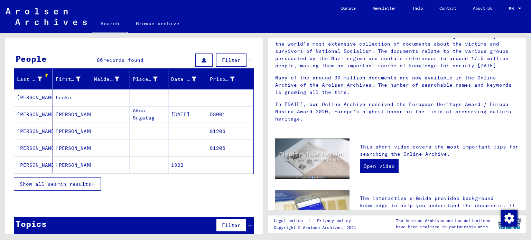
click at [169, 111] on mat-cell "[DATE]" at bounding box center [187, 114] width 39 height 17
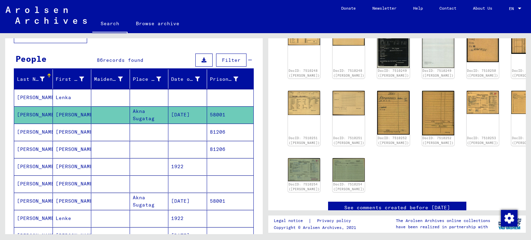
scroll to position [142, 0]
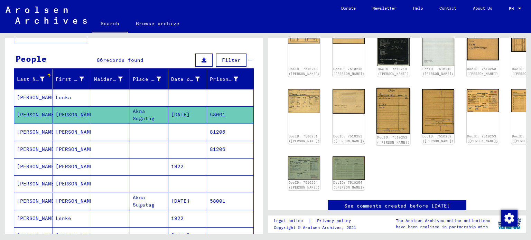
click at [382, 104] on img at bounding box center [393, 111] width 34 height 46
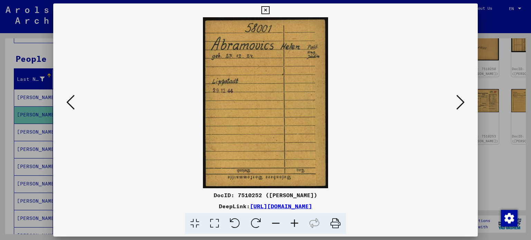
click at [485, 76] on div at bounding box center [265, 120] width 531 height 240
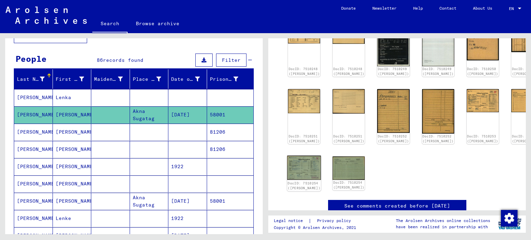
click at [304, 164] on img at bounding box center [304, 168] width 34 height 24
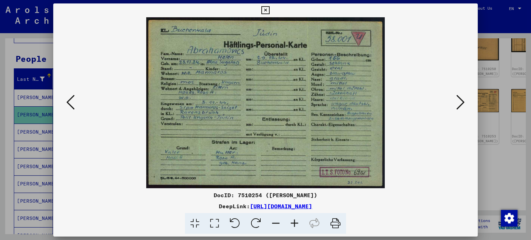
click at [503, 157] on div at bounding box center [265, 120] width 531 height 240
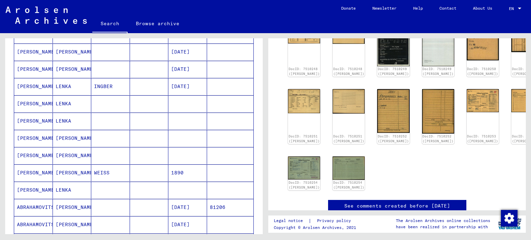
scroll to position [217, 0]
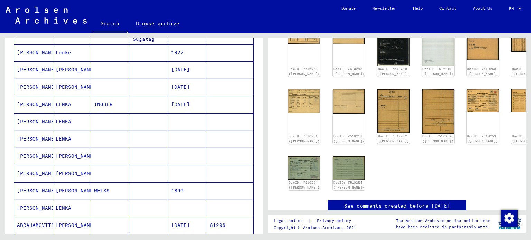
click at [97, 108] on mat-cell "INGBER" at bounding box center [110, 104] width 39 height 17
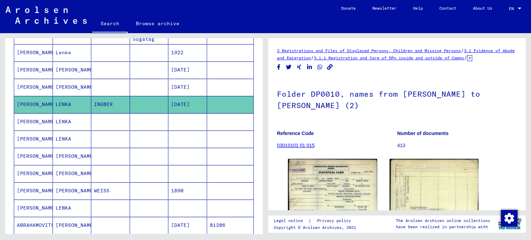
scroll to position [109, 0]
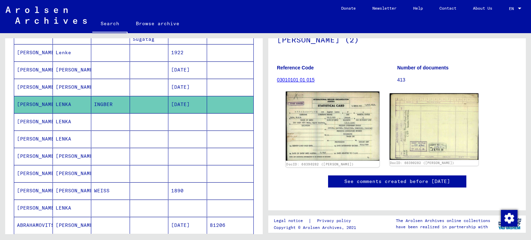
click at [319, 92] on img at bounding box center [332, 126] width 93 height 69
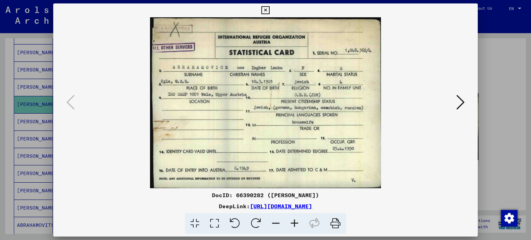
click at [483, 101] on div at bounding box center [265, 120] width 531 height 240
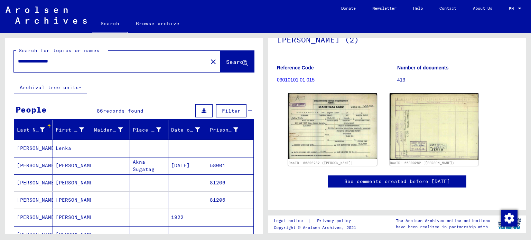
scroll to position [0, 0]
click at [21, 63] on input "**********" at bounding box center [110, 61] width 185 height 7
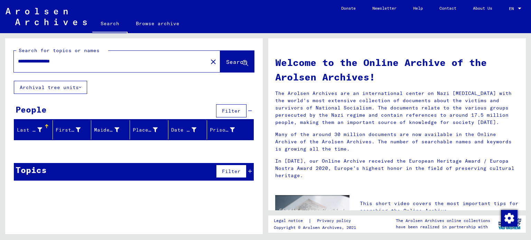
click at [27, 63] on input "**********" at bounding box center [108, 61] width 181 height 7
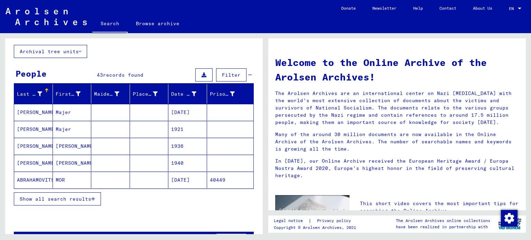
scroll to position [35, 0]
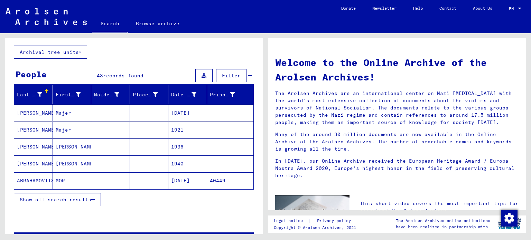
click at [43, 178] on mat-cell "ABRAHAMOVITS" at bounding box center [33, 180] width 39 height 17
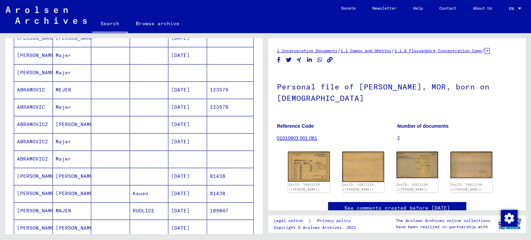
scroll to position [214, 0]
click at [65, 157] on mat-cell "Majer" at bounding box center [72, 158] width 39 height 17
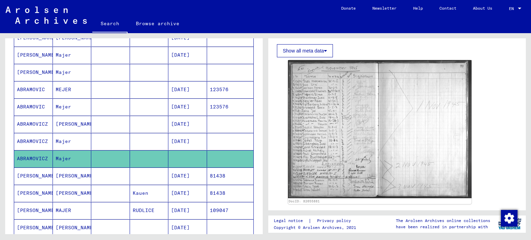
scroll to position [116, 0]
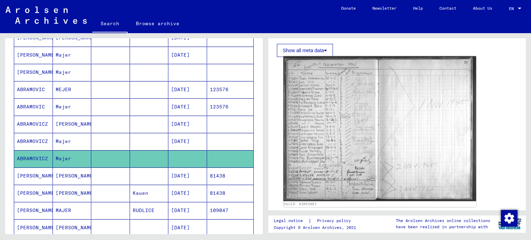
click at [331, 116] on img at bounding box center [379, 128] width 193 height 145
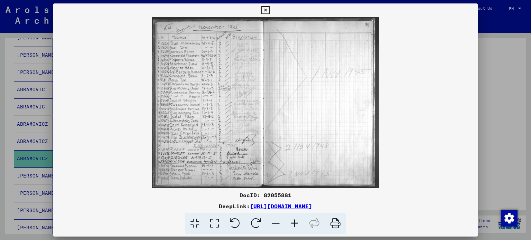
click at [491, 143] on div at bounding box center [265, 120] width 531 height 240
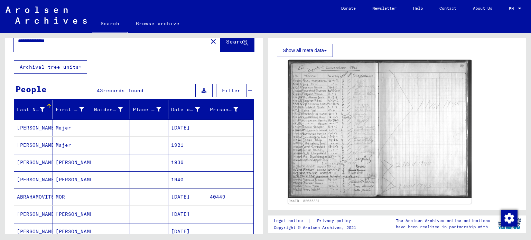
scroll to position [0, 0]
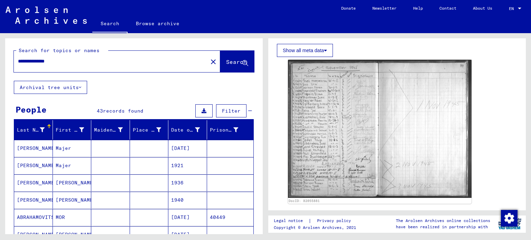
click at [24, 62] on input "**********" at bounding box center [110, 61] width 185 height 7
click at [29, 61] on input "**********" at bounding box center [110, 61] width 185 height 7
click at [82, 60] on input "**********" at bounding box center [110, 61] width 185 height 7
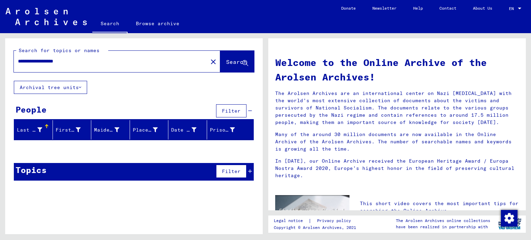
click at [67, 58] on input "**********" at bounding box center [108, 61] width 181 height 7
drag, startPoint x: 125, startPoint y: 60, endPoint x: 58, endPoint y: 64, distance: 66.7
click at [58, 64] on input "**********" at bounding box center [108, 61] width 181 height 7
type input "**********"
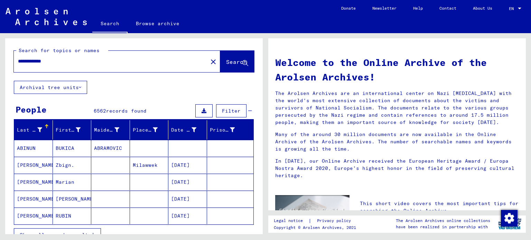
click at [228, 112] on span "Filter" at bounding box center [231, 111] width 19 height 6
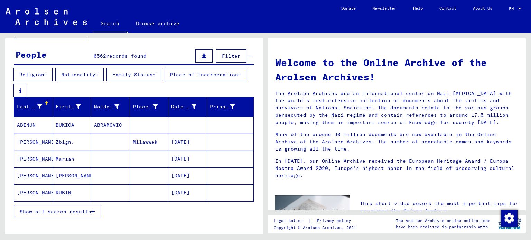
scroll to position [55, 0]
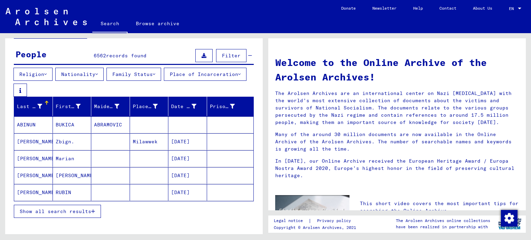
click at [90, 76] on button "Nationality" at bounding box center [79, 74] width 48 height 13
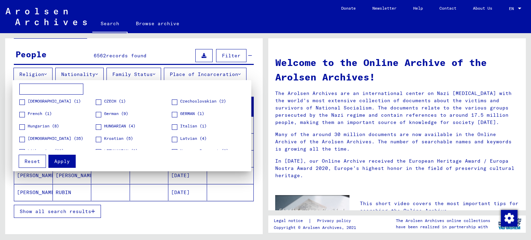
click at [96, 105] on mat-checkbox "CZECH (1)" at bounding box center [111, 103] width 30 height 10
click at [97, 129] on span at bounding box center [99, 127] width 6 height 6
click at [97, 99] on span at bounding box center [99, 102] width 6 height 6
click at [173, 103] on span at bounding box center [175, 102] width 6 height 6
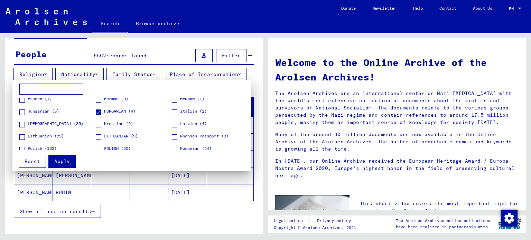
scroll to position [16, 0]
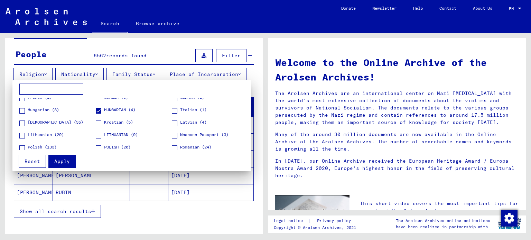
click at [23, 127] on mat-checkbox "[DEMOGRAPHIC_DATA] (35)" at bounding box center [51, 124] width 64 height 10
click at [21, 122] on span at bounding box center [22, 124] width 6 height 6
click at [68, 166] on button "Apply" at bounding box center [61, 161] width 27 height 13
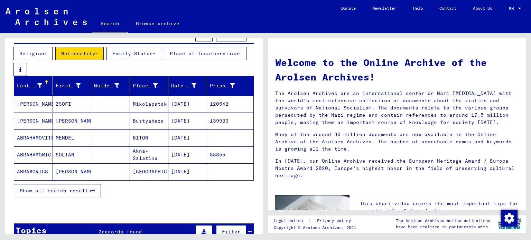
scroll to position [76, 0]
click at [45, 172] on mat-cell "ABRAMOVICS" at bounding box center [33, 171] width 39 height 17
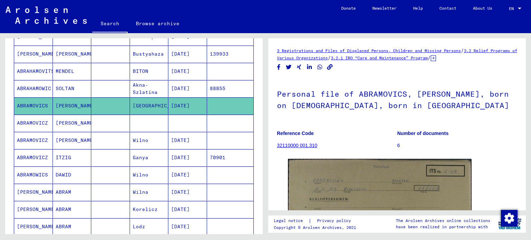
scroll to position [143, 0]
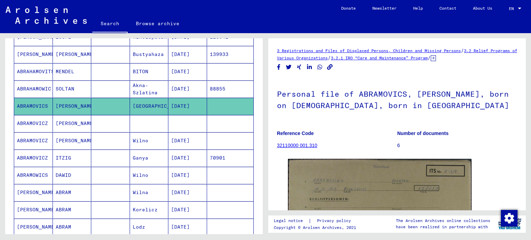
click at [22, 109] on mat-cell "ABRAMOVICS" at bounding box center [33, 106] width 39 height 17
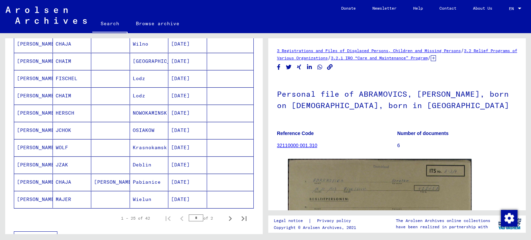
scroll to position [405, 0]
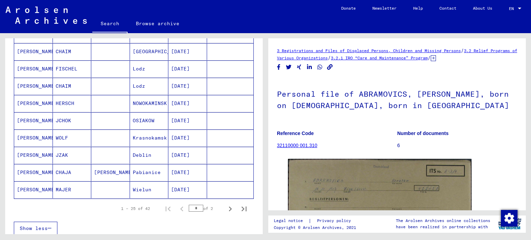
click at [92, 192] on mat-cell at bounding box center [110, 189] width 39 height 17
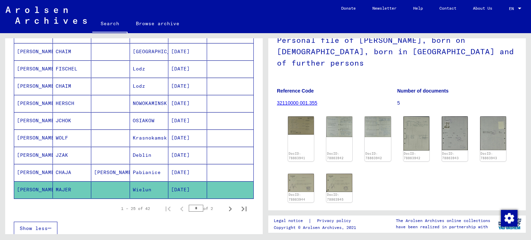
scroll to position [57, 0]
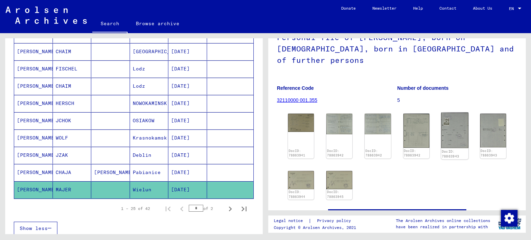
click at [453, 113] on img at bounding box center [454, 131] width 27 height 36
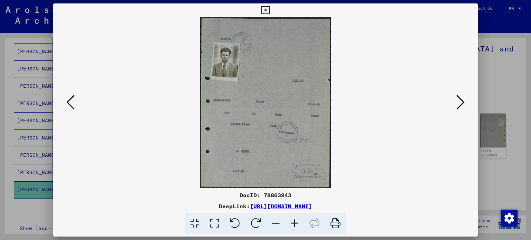
click at [499, 80] on div at bounding box center [265, 120] width 531 height 240
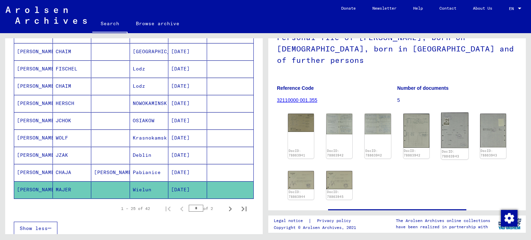
click at [462, 116] on img at bounding box center [454, 131] width 27 height 36
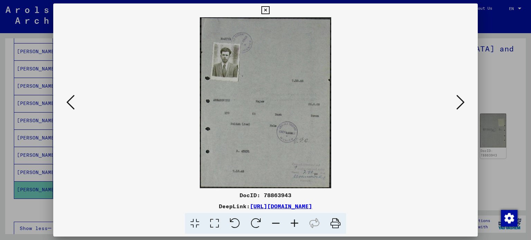
scroll to position [0, 0]
click at [490, 74] on div at bounding box center [265, 120] width 531 height 240
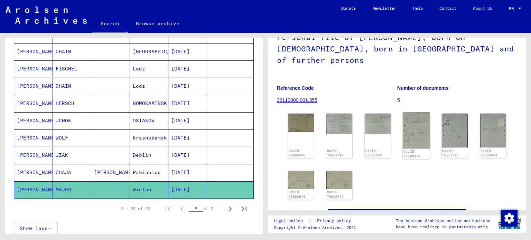
click at [417, 114] on img at bounding box center [415, 131] width 27 height 36
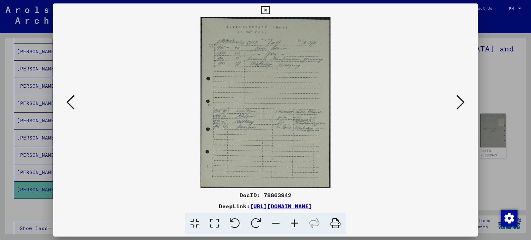
click at [490, 45] on div at bounding box center [265, 120] width 531 height 240
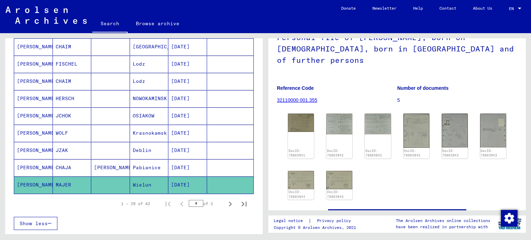
scroll to position [409, 0]
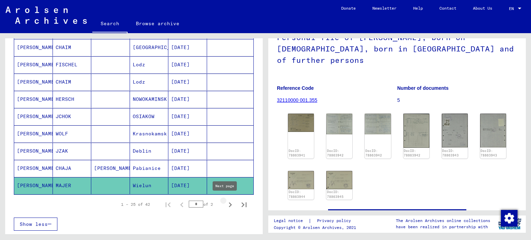
click at [226, 203] on icon "Next page" at bounding box center [230, 205] width 10 height 10
type input "*"
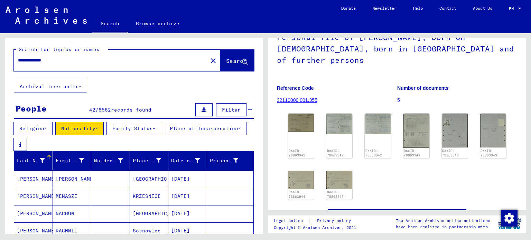
scroll to position [0, 0]
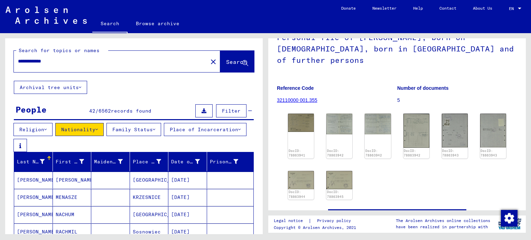
click at [140, 130] on button "Family Status" at bounding box center [133, 129] width 55 height 13
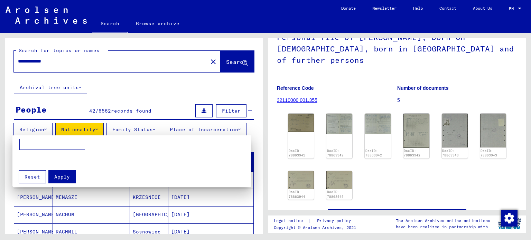
click at [74, 149] on input at bounding box center [52, 144] width 66 height 11
type input "*******"
click at [56, 174] on span "Apply" at bounding box center [62, 177] width 16 height 6
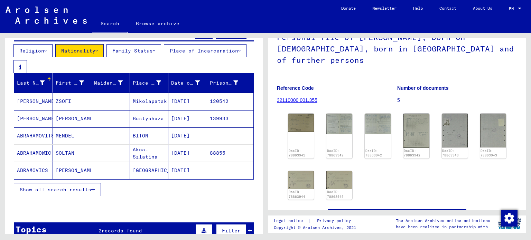
scroll to position [79, 0]
click at [164, 57] on button "Place of Incarceration" at bounding box center [205, 50] width 83 height 13
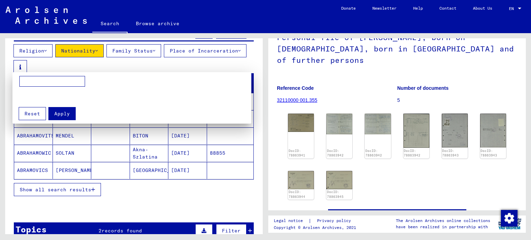
click at [43, 86] on input at bounding box center [52, 81] width 66 height 11
type input "********"
click at [59, 112] on span "Apply" at bounding box center [62, 114] width 16 height 6
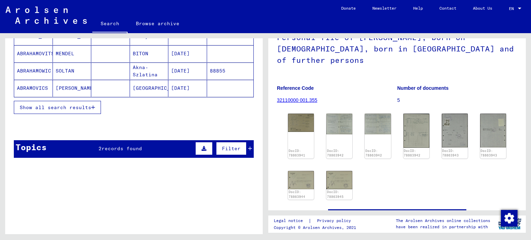
scroll to position [137, 0]
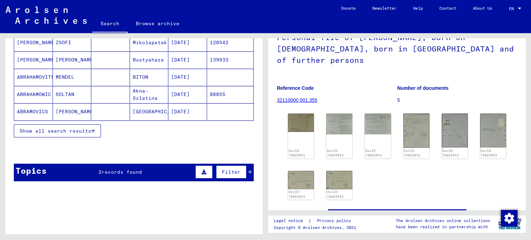
click at [72, 131] on span "Show all search results" at bounding box center [55, 131] width 71 height 6
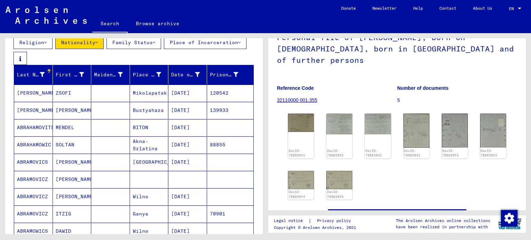
scroll to position [0, 0]
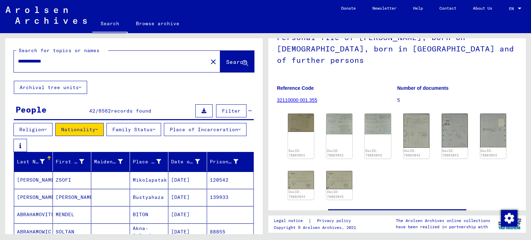
click at [82, 57] on div "**********" at bounding box center [109, 62] width 190 height 16
click at [70, 63] on input "**********" at bounding box center [110, 61] width 185 height 7
type input "**********"
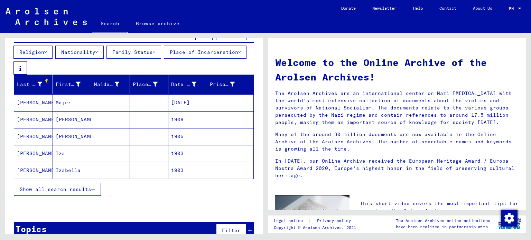
scroll to position [83, 0]
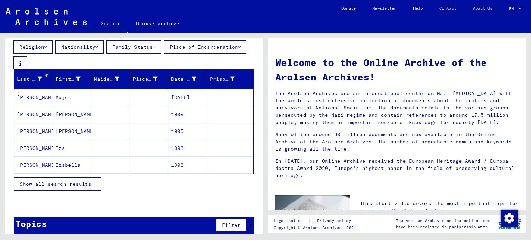
click at [79, 183] on span "Show all search results" at bounding box center [55, 184] width 71 height 6
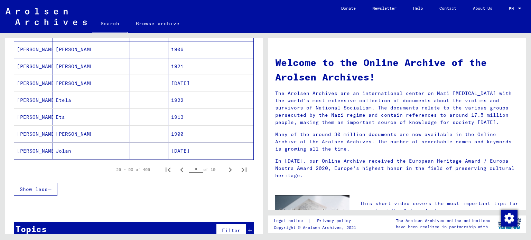
scroll to position [435, 0]
click at [229, 169] on icon "Next page" at bounding box center [230, 170] width 3 height 5
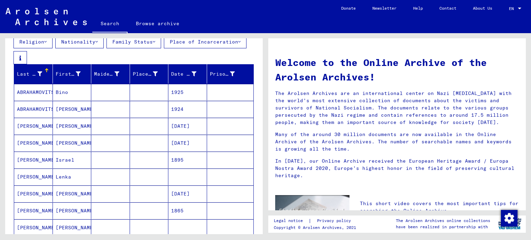
scroll to position [0, 0]
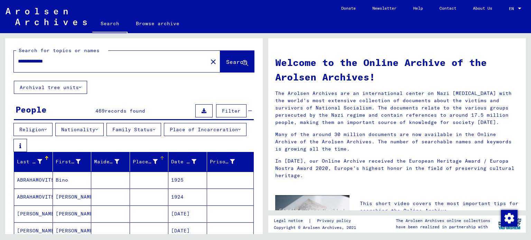
click at [156, 163] on div "Place of Birth" at bounding box center [151, 161] width 36 height 11
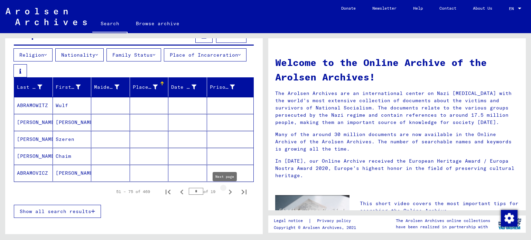
click at [225, 192] on icon "Next page" at bounding box center [230, 192] width 10 height 10
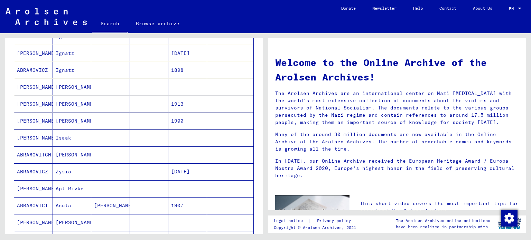
scroll to position [447, 0]
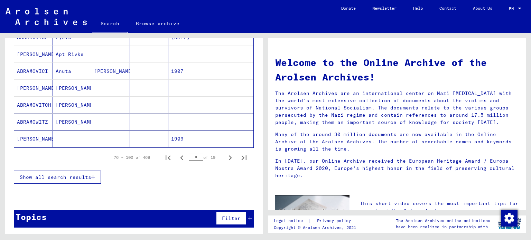
click at [159, 140] on mat-cell at bounding box center [149, 139] width 39 height 17
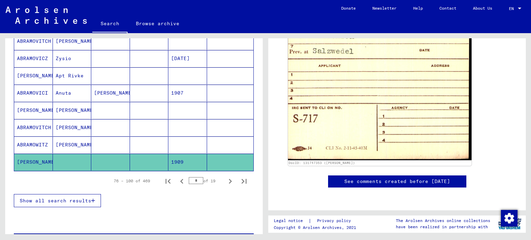
scroll to position [433, 0]
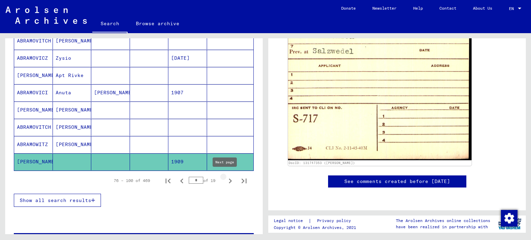
click at [225, 182] on icon "Next page" at bounding box center [230, 181] width 10 height 10
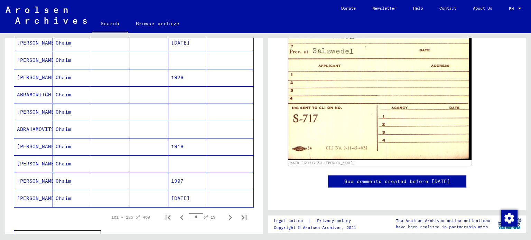
scroll to position [454, 0]
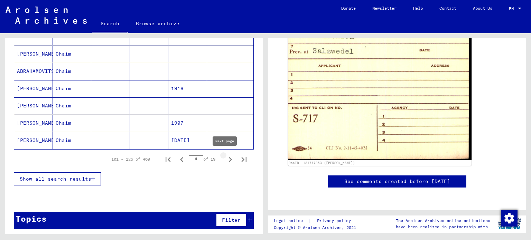
click at [229, 160] on icon "Next page" at bounding box center [230, 159] width 3 height 5
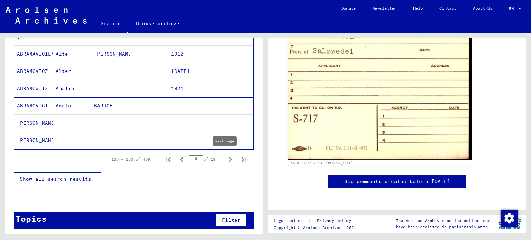
click at [225, 155] on icon "Next page" at bounding box center [230, 160] width 10 height 10
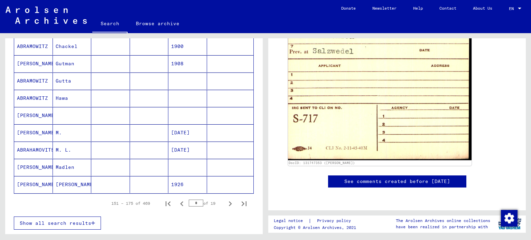
scroll to position [410, 0]
click at [38, 114] on mat-cell "[PERSON_NAME]" at bounding box center [33, 115] width 39 height 17
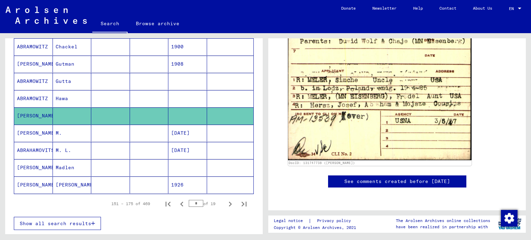
scroll to position [562, 0]
click at [71, 130] on mat-cell "M." at bounding box center [72, 133] width 39 height 17
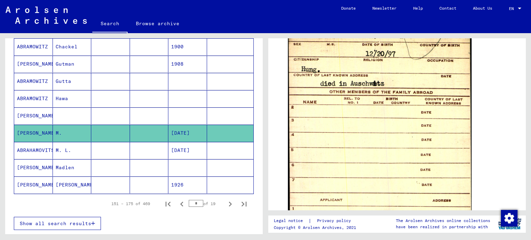
scroll to position [430, 0]
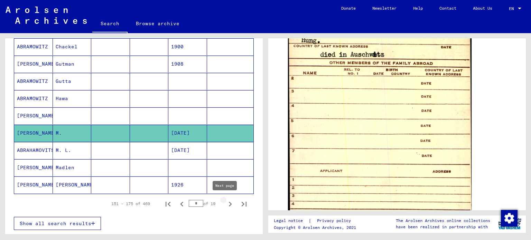
click at [225, 203] on icon "Next page" at bounding box center [230, 204] width 10 height 10
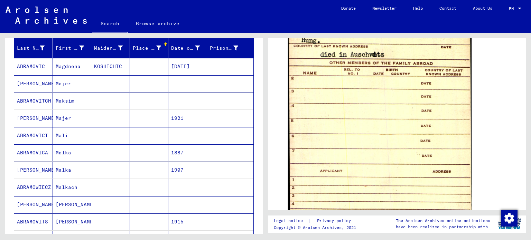
scroll to position [114, 0]
click at [66, 81] on mat-cell "Majer" at bounding box center [72, 83] width 39 height 17
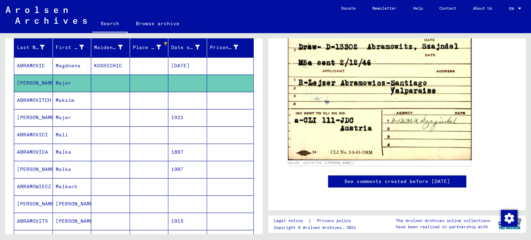
scroll to position [657, 0]
click at [68, 117] on mat-cell "Majer" at bounding box center [72, 117] width 39 height 17
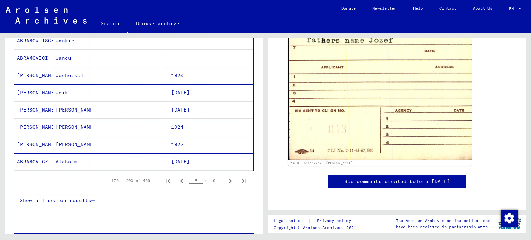
scroll to position [454, 0]
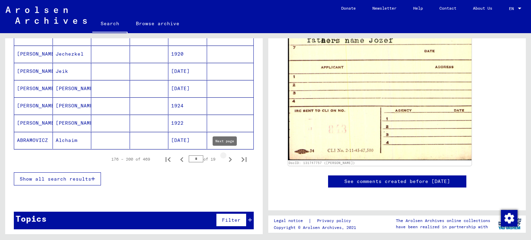
click at [227, 158] on icon "Next page" at bounding box center [230, 160] width 10 height 10
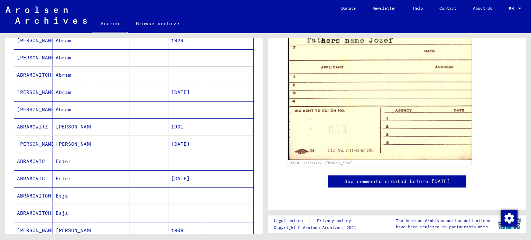
scroll to position [364, 0]
click at [172, 113] on mat-cell at bounding box center [187, 110] width 39 height 17
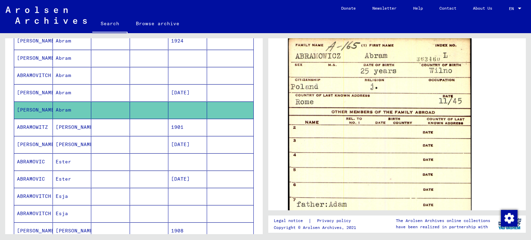
scroll to position [380, 0]
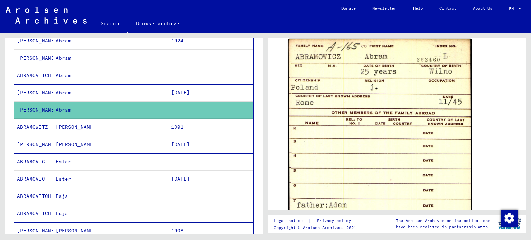
click at [136, 132] on mat-cell at bounding box center [149, 127] width 39 height 17
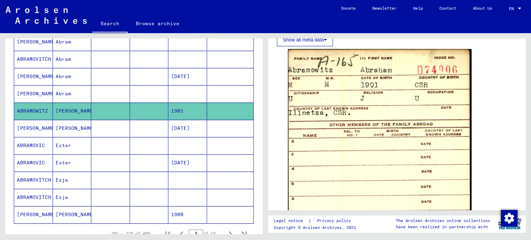
scroll to position [454, 0]
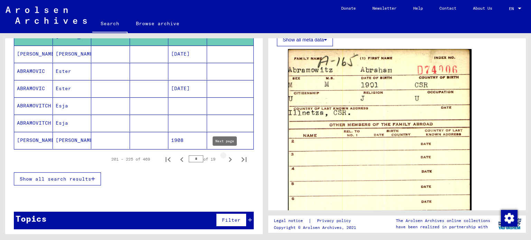
click at [225, 155] on icon "Next page" at bounding box center [230, 160] width 10 height 10
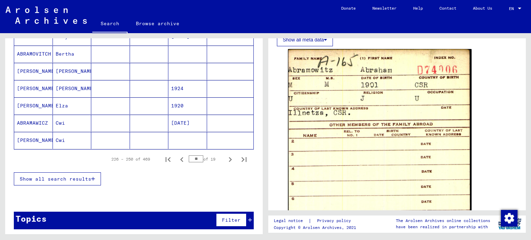
click at [18, 151] on div "226 – 250 of 469 ** of 19" at bounding box center [134, 159] width 240 height 19
click at [226, 155] on icon "Next page" at bounding box center [230, 160] width 10 height 10
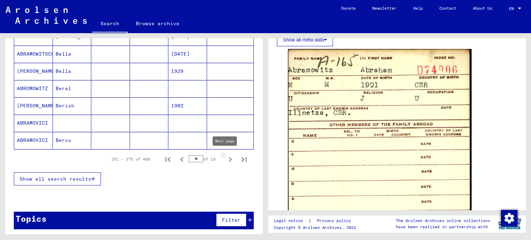
click at [226, 159] on icon "Next page" at bounding box center [230, 160] width 10 height 10
click at [227, 157] on icon "Next page" at bounding box center [230, 160] width 10 height 10
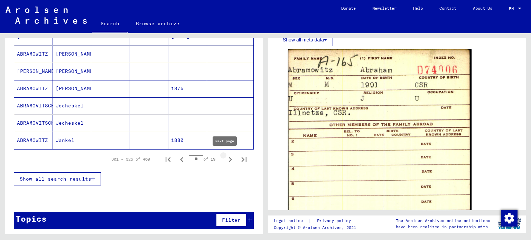
click at [229, 157] on icon "Next page" at bounding box center [230, 159] width 3 height 5
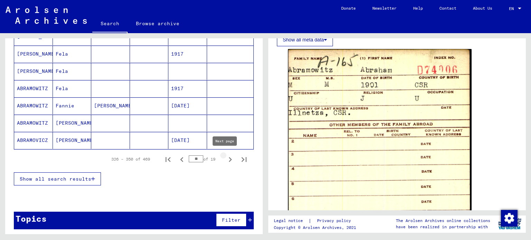
click at [229, 158] on icon "Next page" at bounding box center [230, 160] width 10 height 10
type input "**"
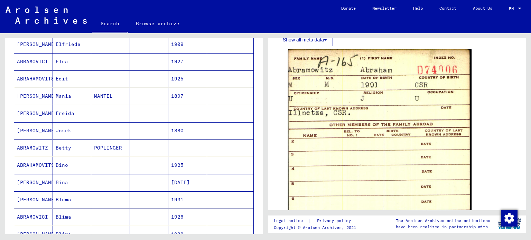
scroll to position [153, 0]
click at [59, 119] on mat-cell "Freida" at bounding box center [72, 113] width 39 height 17
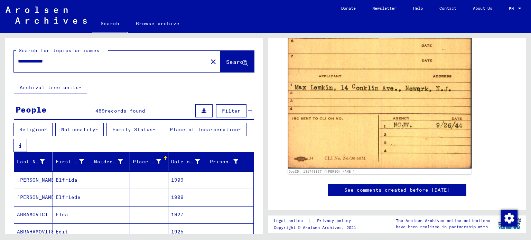
click at [50, 18] on img at bounding box center [46, 15] width 81 height 17
